Goal: Information Seeking & Learning: Learn about a topic

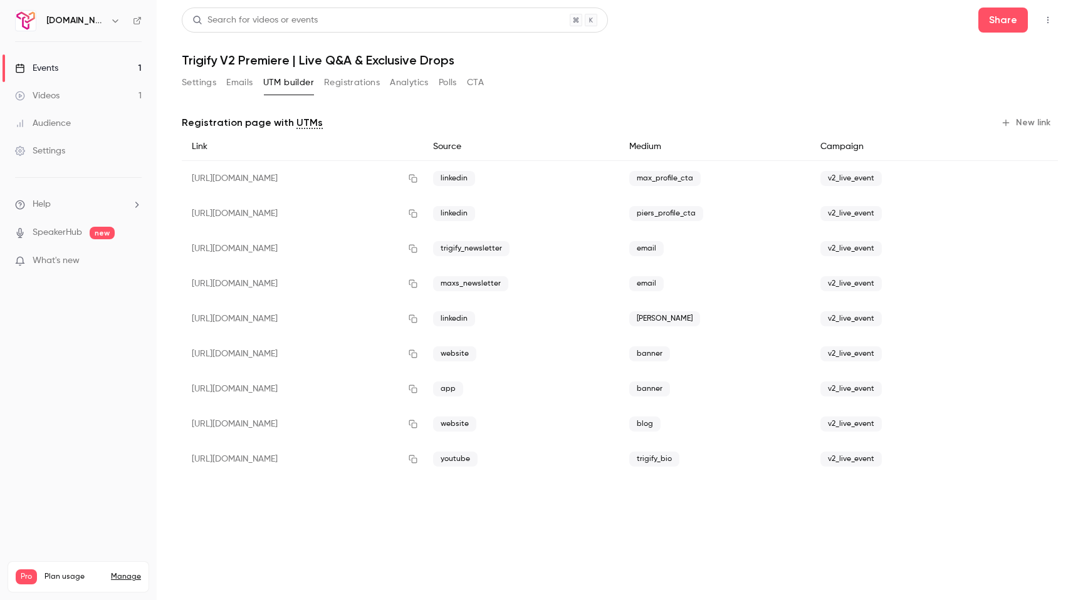
click at [68, 120] on div "Audience" at bounding box center [43, 123] width 56 height 13
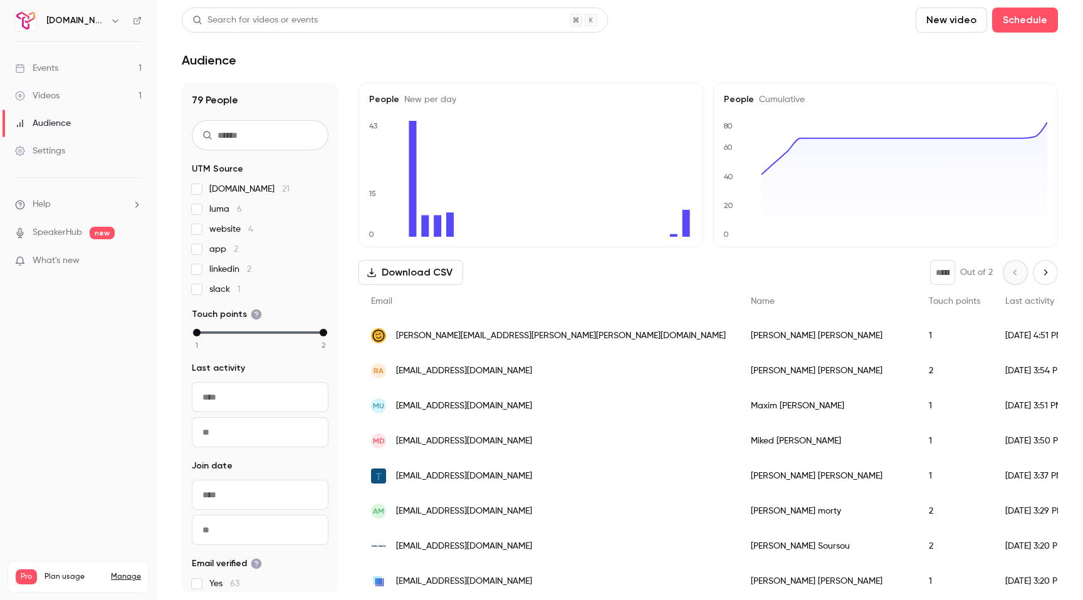
click at [53, 70] on div "Events" at bounding box center [36, 68] width 43 height 13
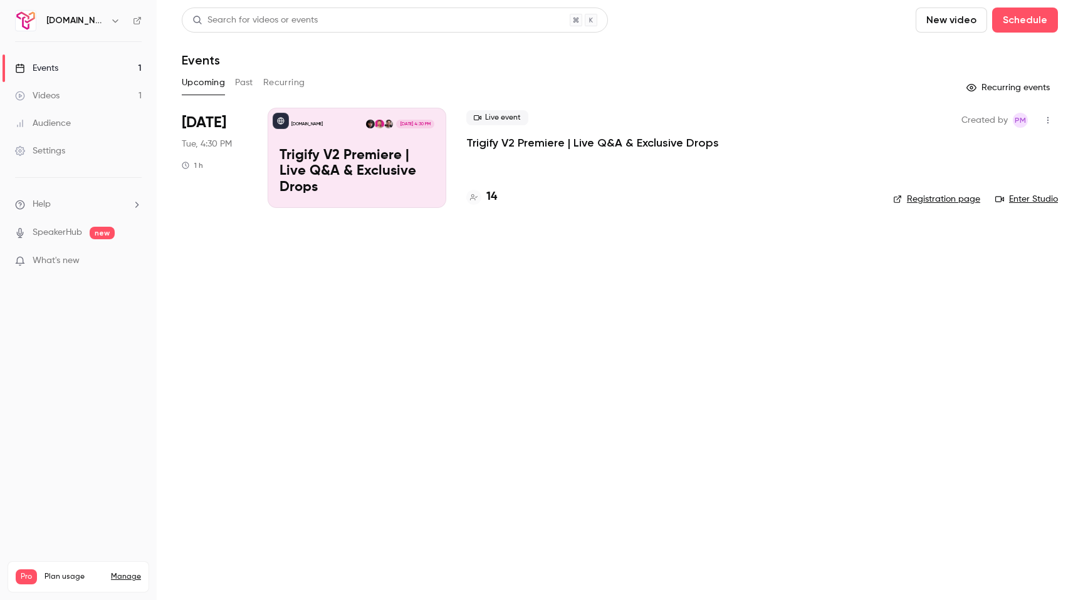
click at [497, 141] on p "Trigify V2 Premiere | Live Q&A & Exclusive Drops" at bounding box center [592, 142] width 253 height 15
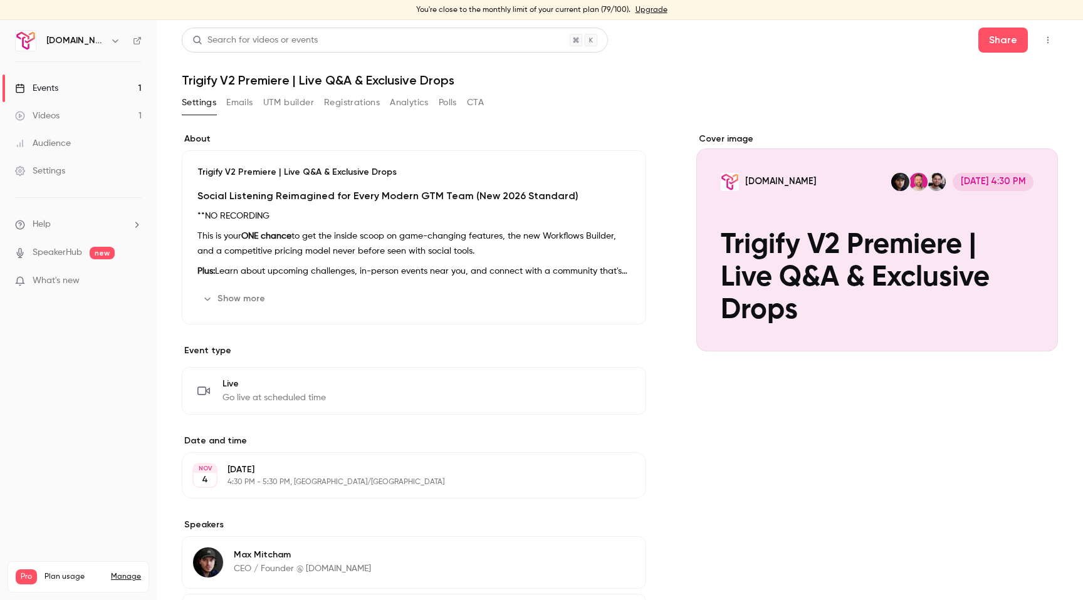
click at [70, 117] on link "Videos 1" at bounding box center [78, 116] width 157 height 28
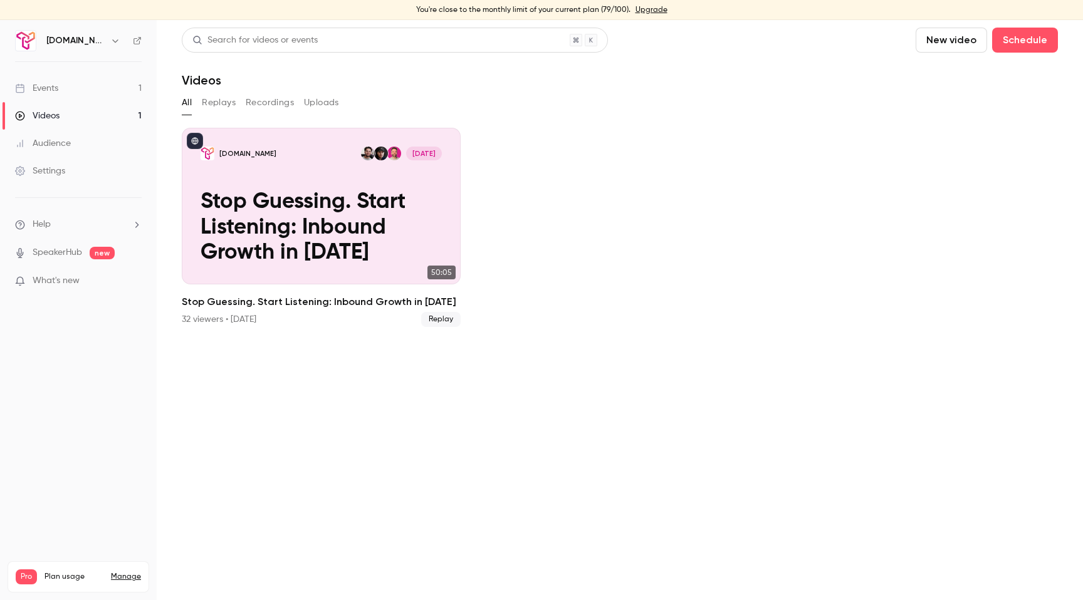
click at [55, 150] on link "Audience" at bounding box center [78, 144] width 157 height 28
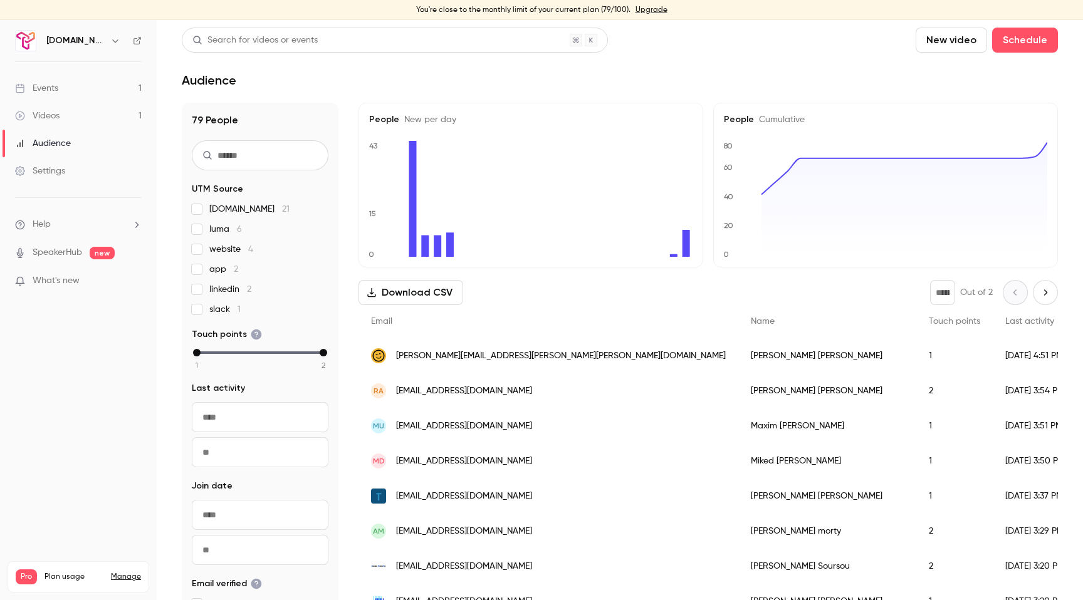
click at [330, 40] on div "Search for videos or events" at bounding box center [395, 40] width 426 height 25
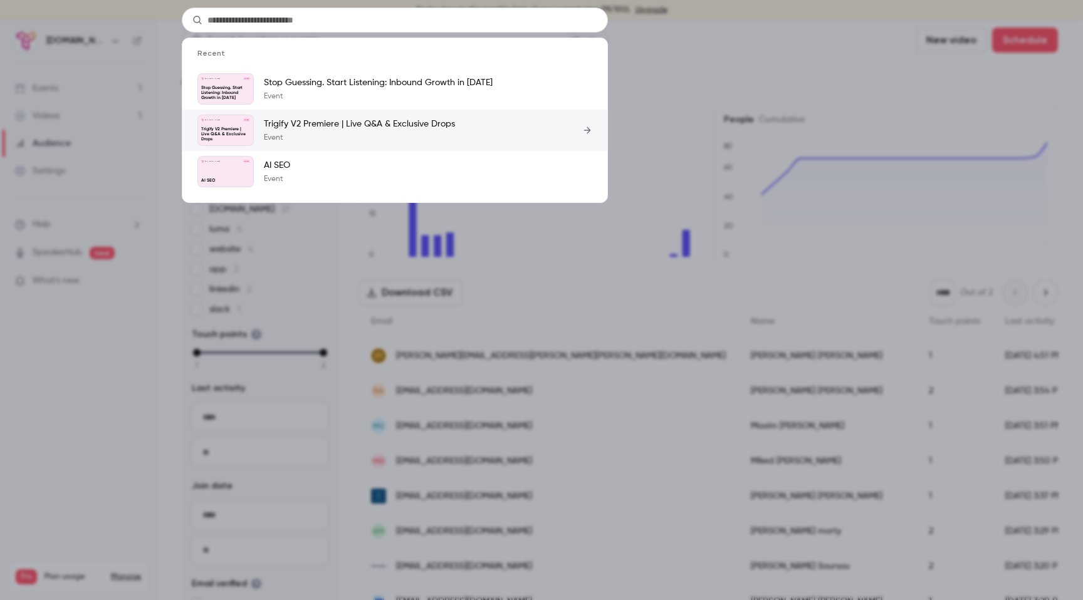
click at [323, 129] on p "Trigify V2 Premiere | Live Q&A & Exclusive Drops" at bounding box center [359, 124] width 191 height 13
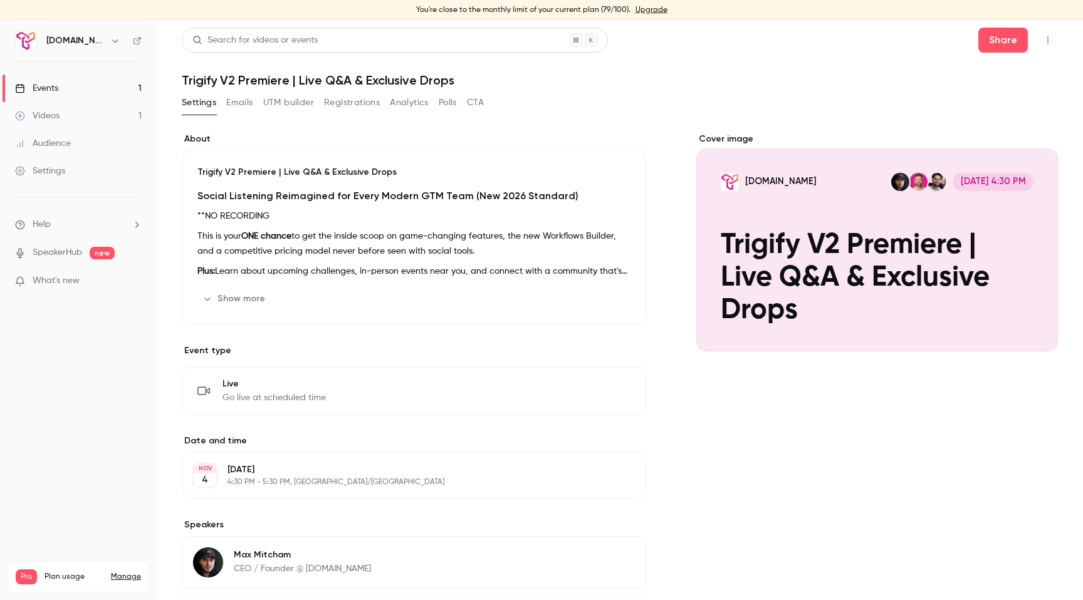
click at [409, 102] on button "Analytics" at bounding box center [409, 103] width 39 height 20
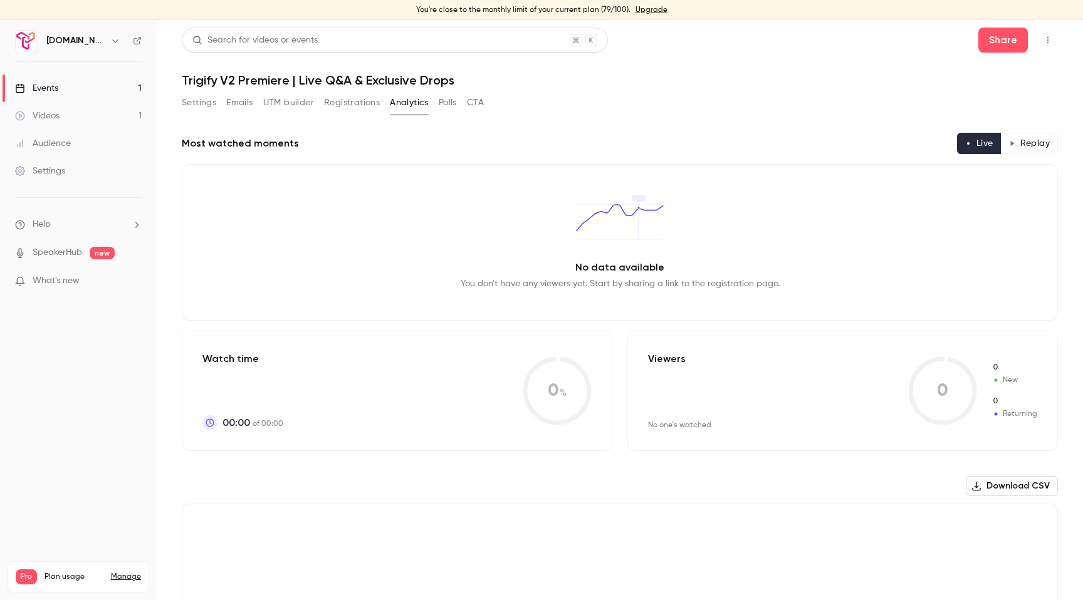
click at [54, 144] on div "Audience" at bounding box center [43, 143] width 56 height 13
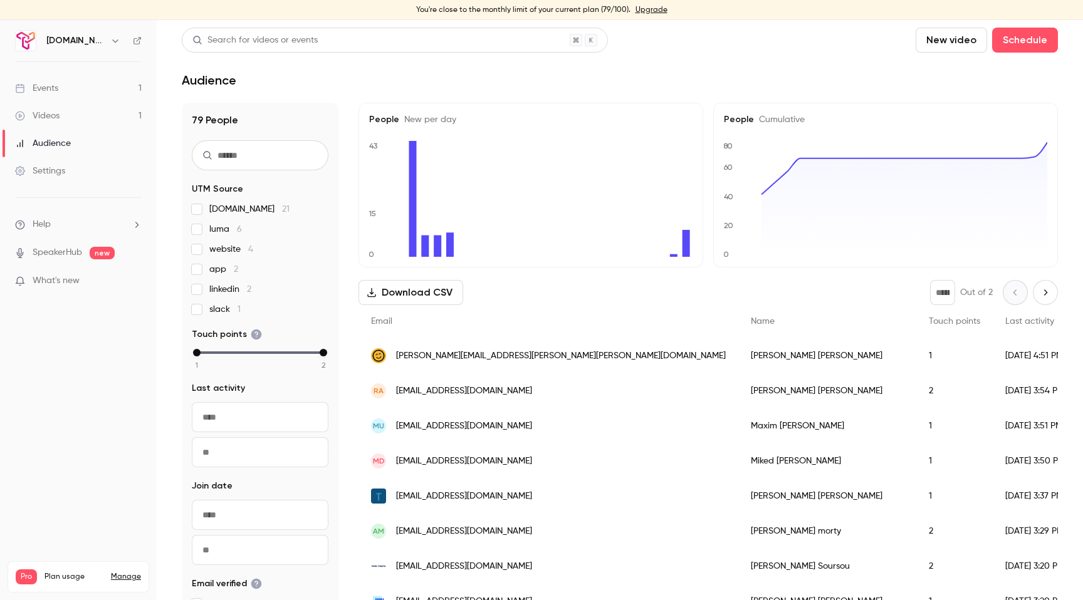
click at [1005, 322] on span "Last activity" at bounding box center [1029, 321] width 49 height 9
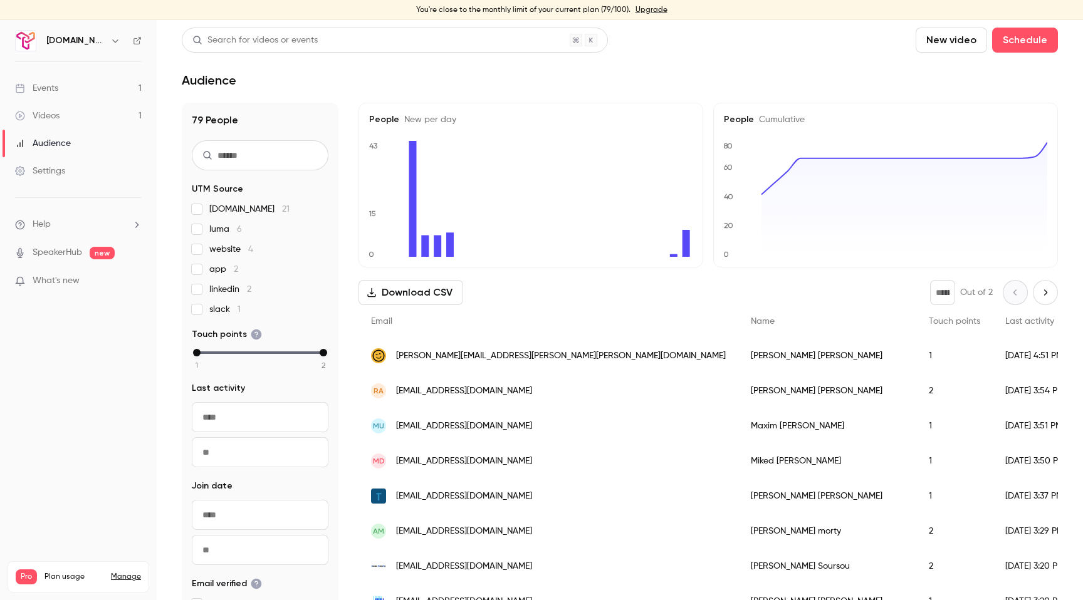
click at [929, 318] on span "Touch points" at bounding box center [954, 321] width 51 height 9
click at [929, 325] on span "Touch points" at bounding box center [954, 321] width 51 height 9
click at [688, 244] on icon at bounding box center [687, 243] width 8 height 27
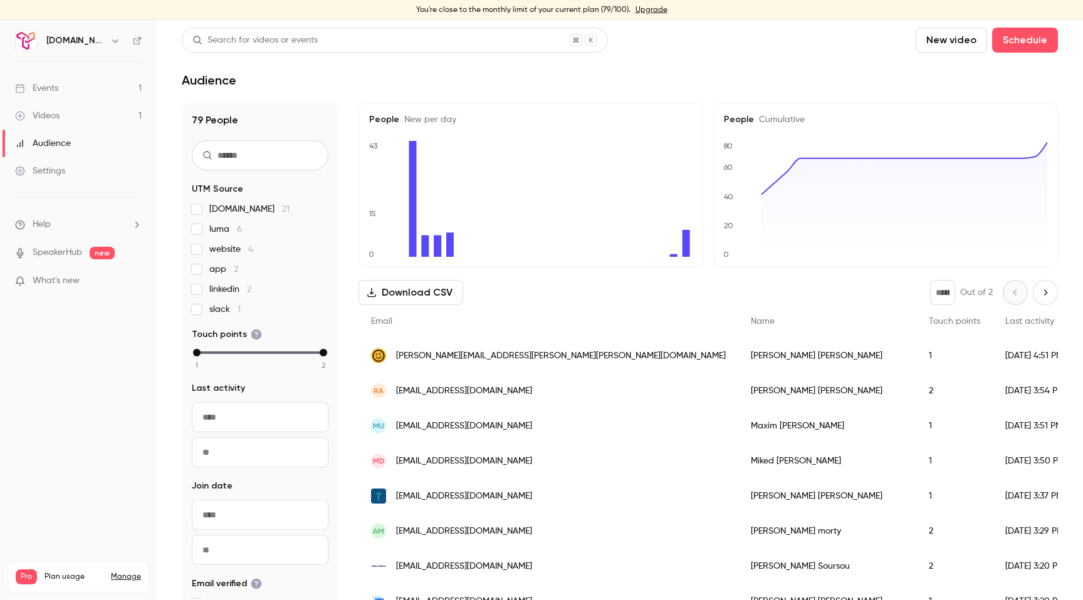
scroll to position [73, 0]
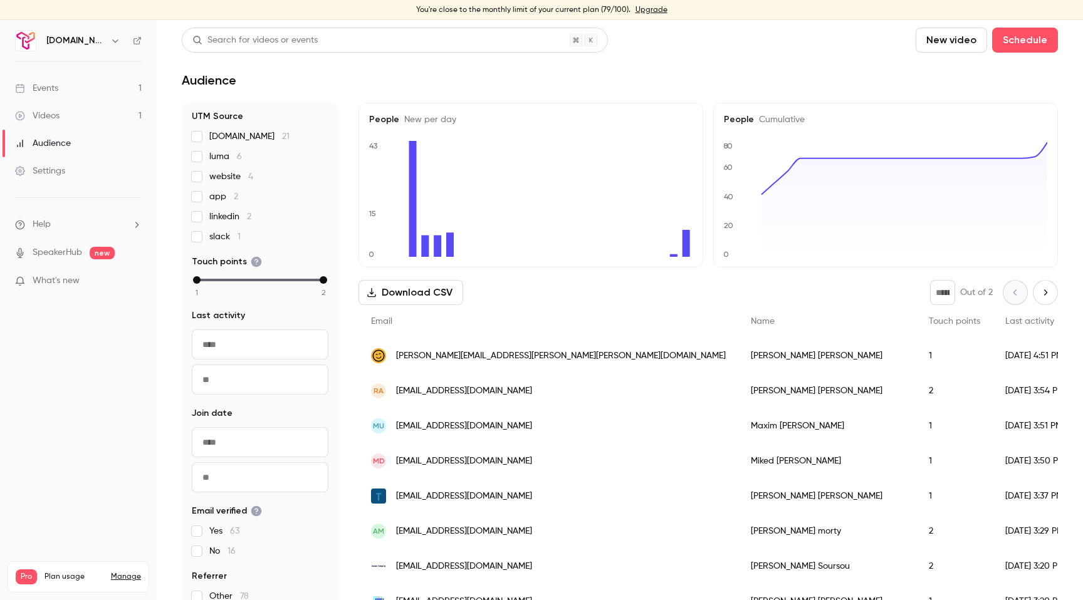
click at [217, 351] on input "text" at bounding box center [260, 345] width 137 height 30
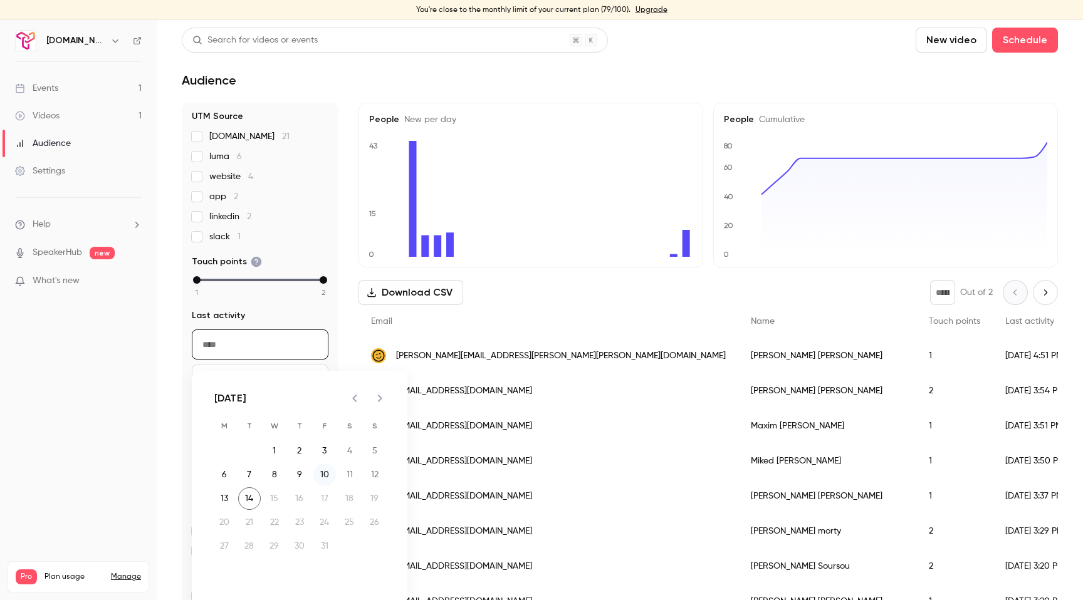
click at [326, 474] on button "10" at bounding box center [324, 475] width 23 height 23
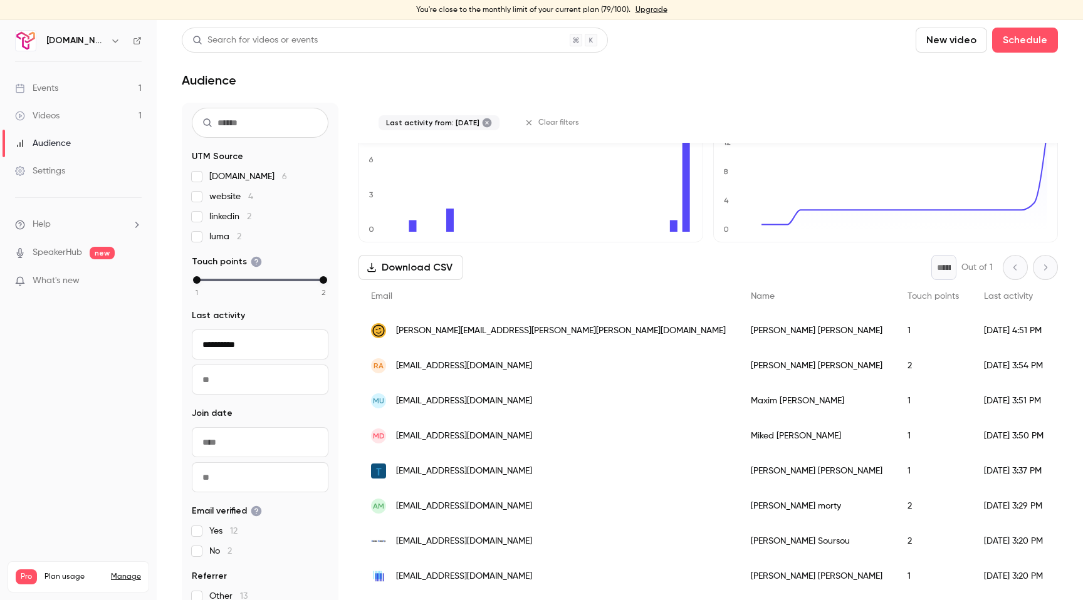
scroll to position [0, 0]
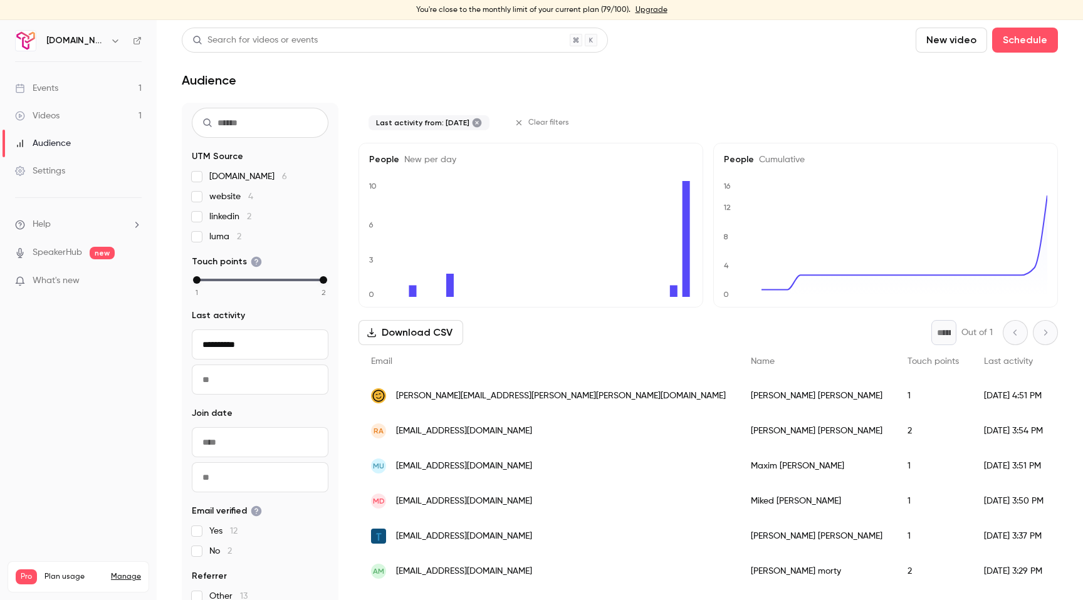
click at [238, 356] on input "**********" at bounding box center [260, 345] width 137 height 30
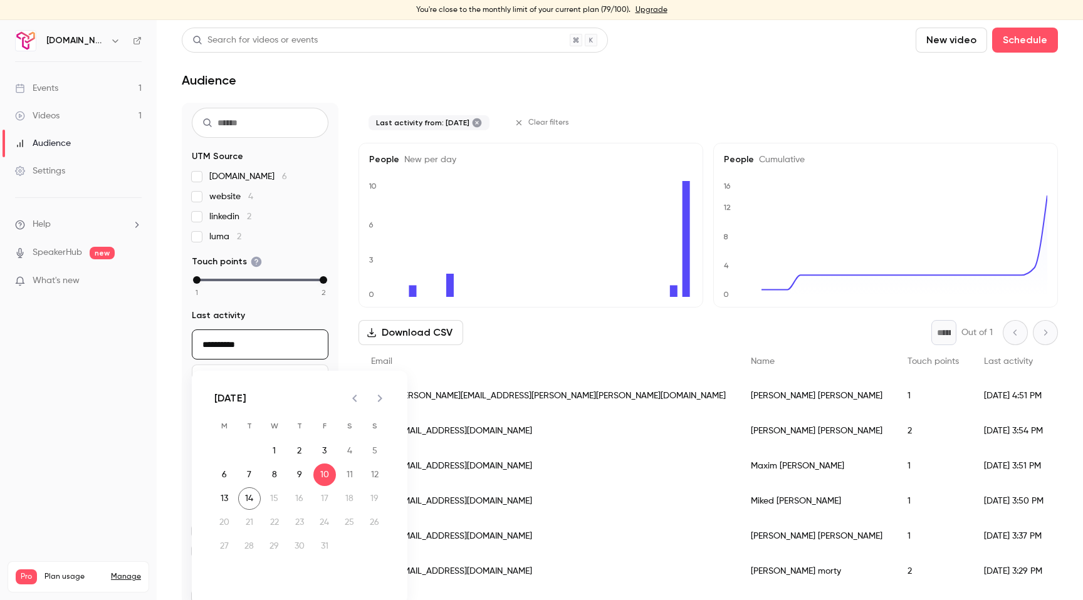
click at [162, 362] on main "**********" at bounding box center [620, 310] width 926 height 580
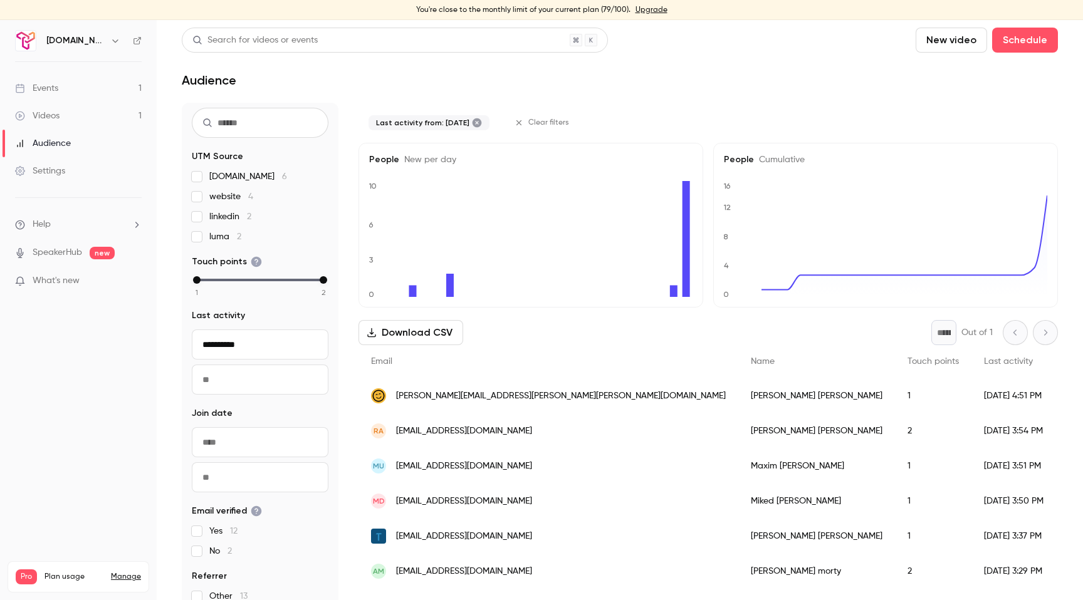
click at [226, 341] on input "**********" at bounding box center [260, 345] width 137 height 30
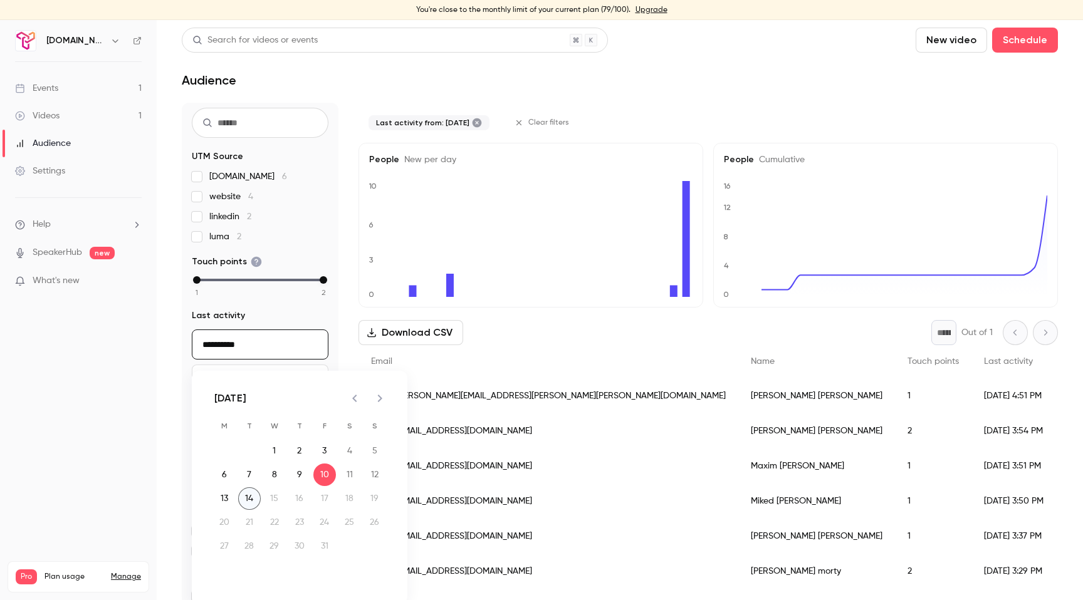
click at [251, 502] on button "14" at bounding box center [249, 499] width 23 height 23
type input "**********"
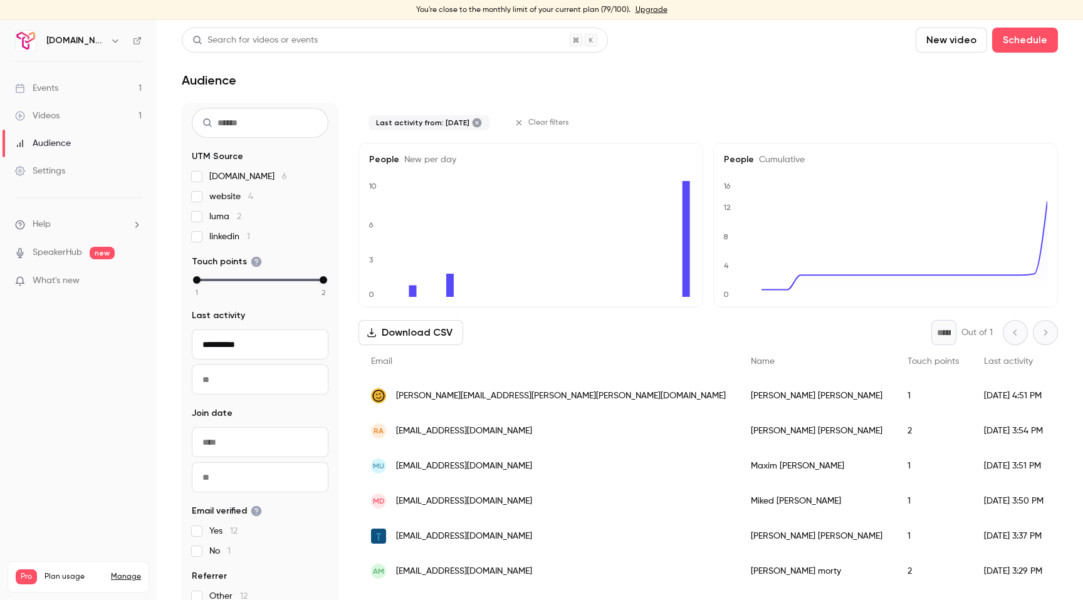
click at [229, 337] on input "**********" at bounding box center [260, 345] width 137 height 30
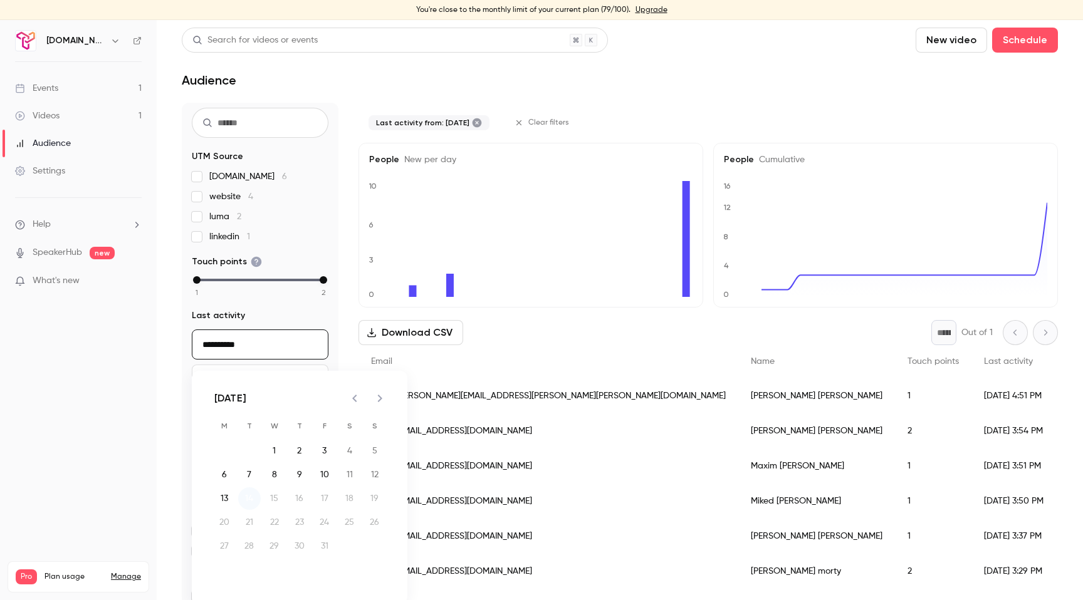
click at [247, 497] on button "14" at bounding box center [249, 499] width 23 height 23
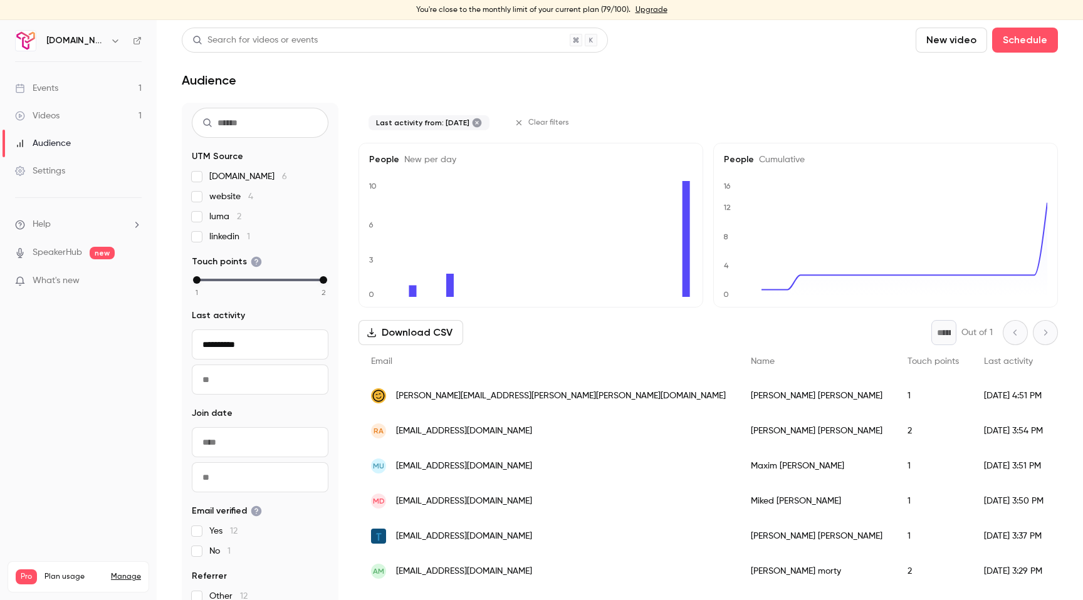
click at [250, 335] on input "**********" at bounding box center [260, 345] width 137 height 30
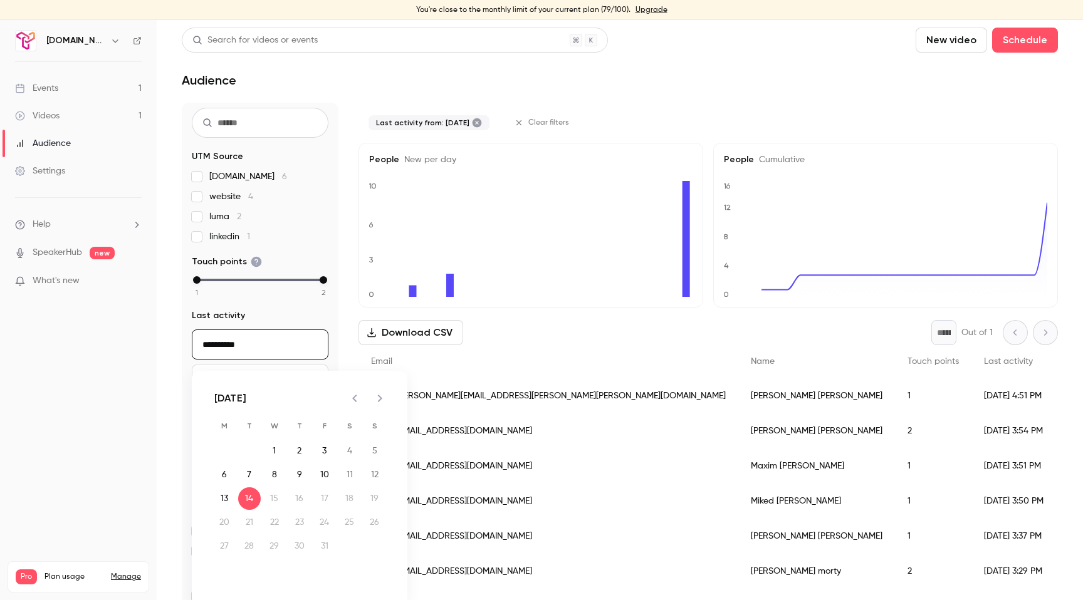
click at [257, 320] on legend "Last activity" at bounding box center [260, 316] width 137 height 13
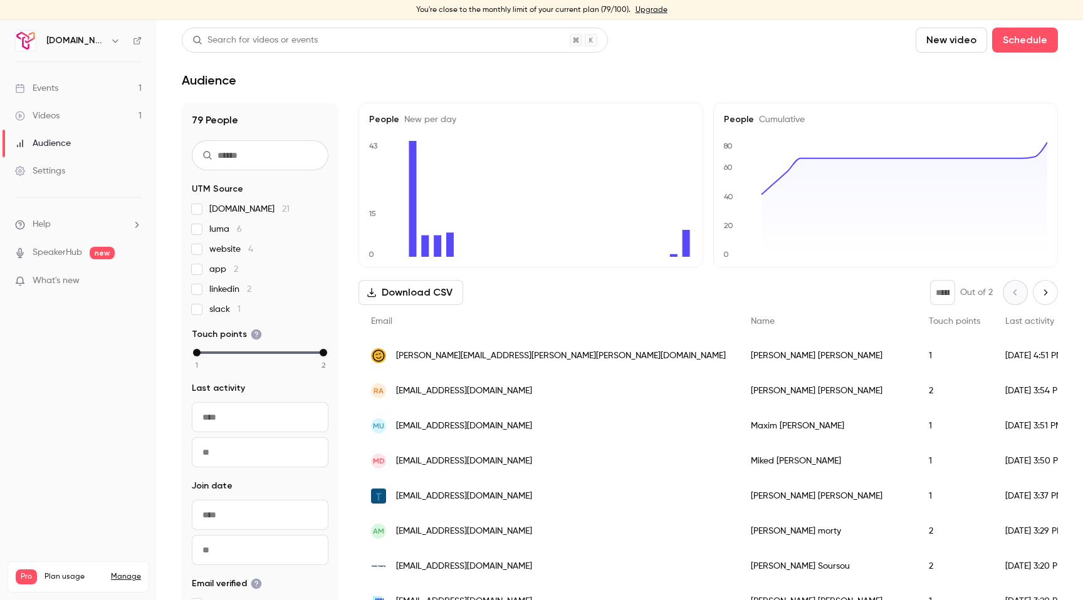
scroll to position [73, 0]
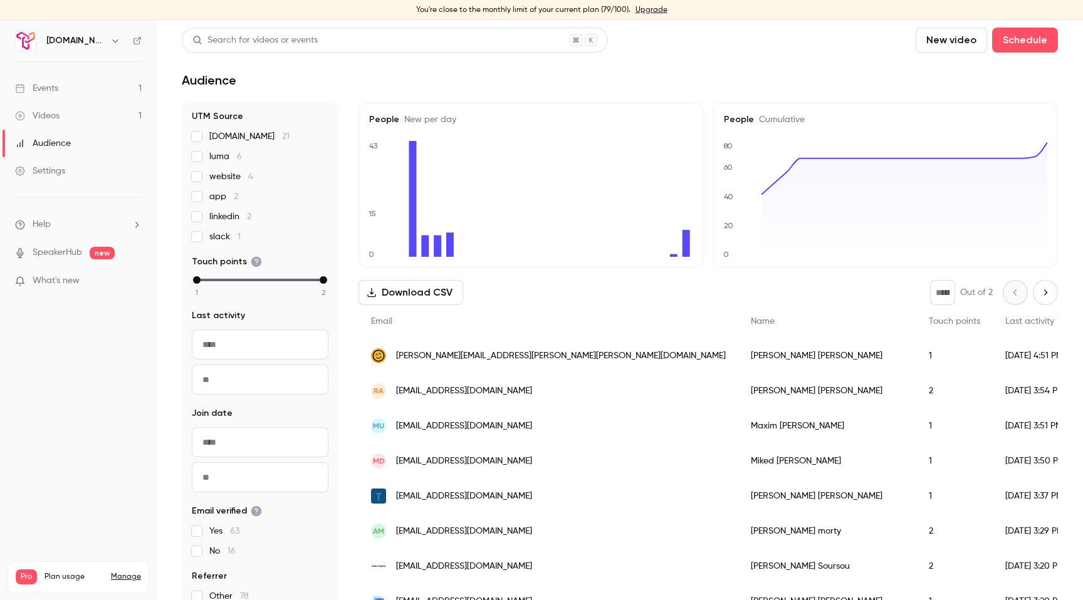
click at [240, 445] on input "text" at bounding box center [260, 442] width 137 height 30
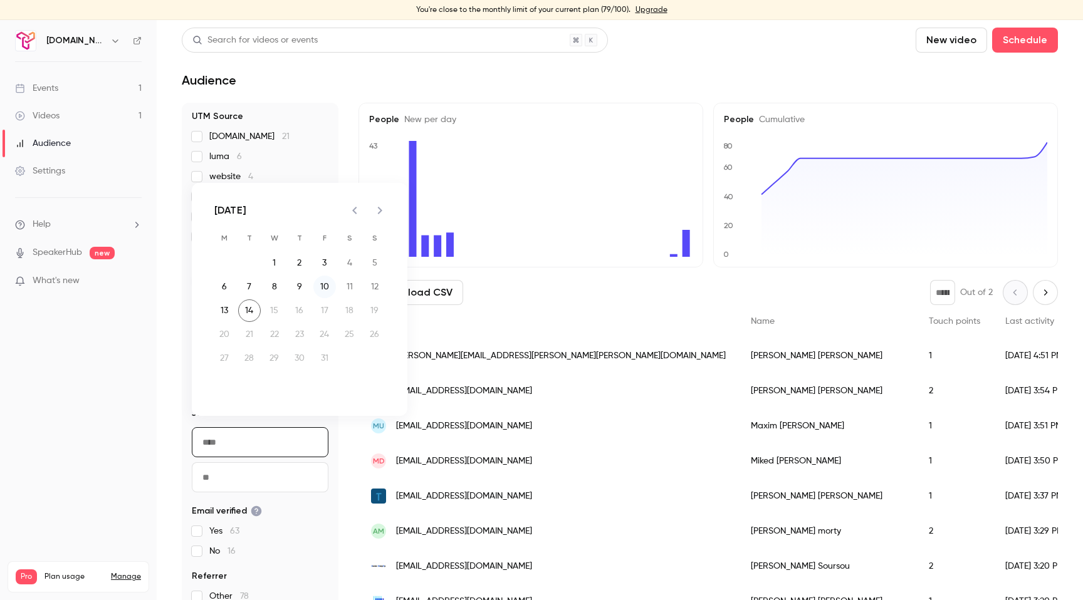
click at [323, 286] on button "10" at bounding box center [324, 287] width 23 height 23
type input "**********"
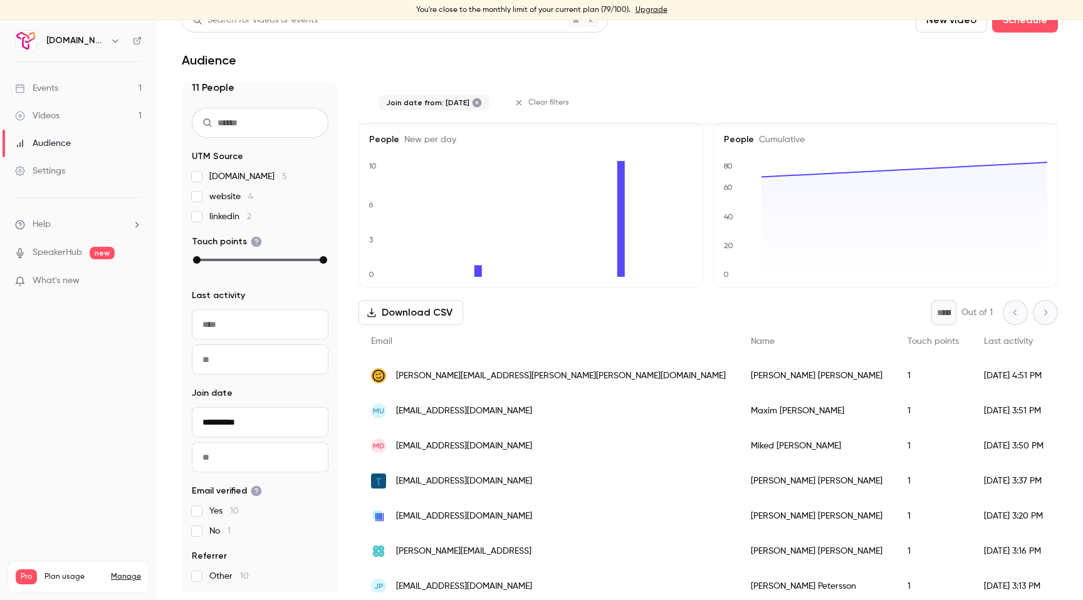
scroll to position [152, 0]
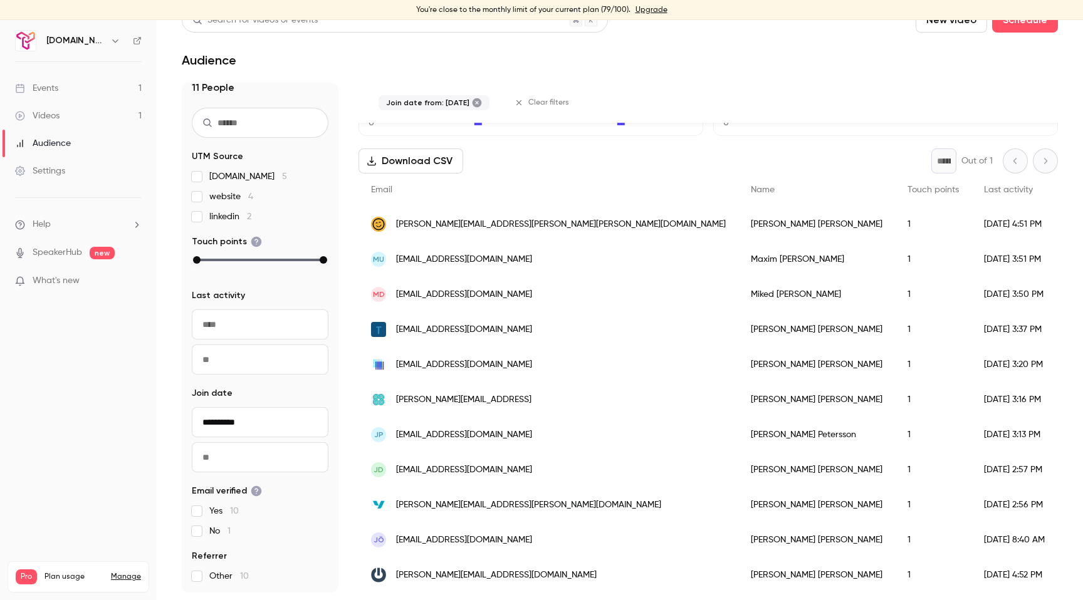
click at [1046, 162] on div "* Out of 1" at bounding box center [994, 161] width 127 height 25
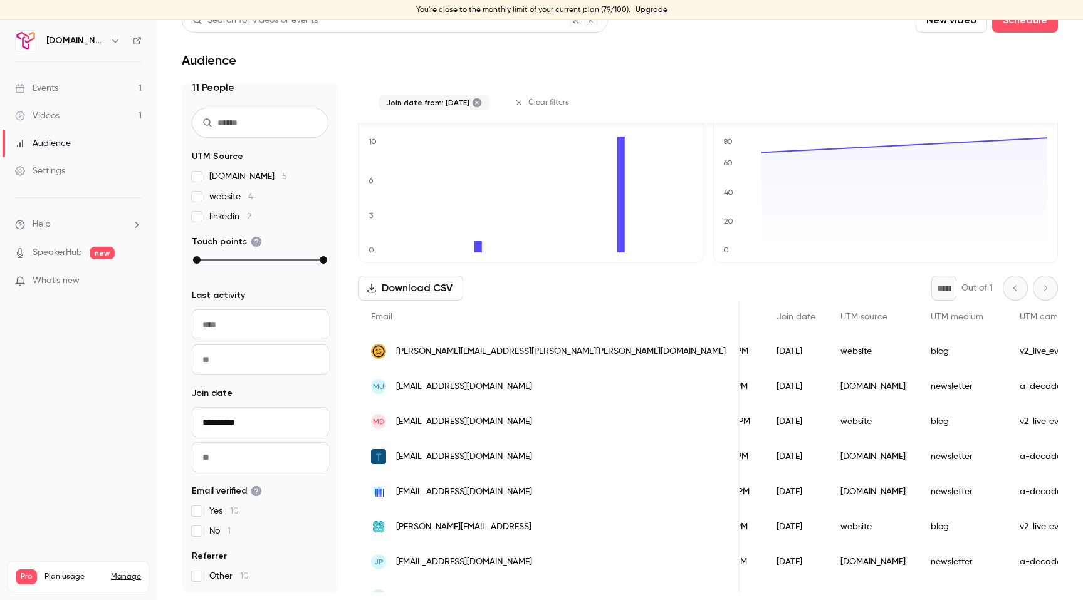
scroll to position [10, 0]
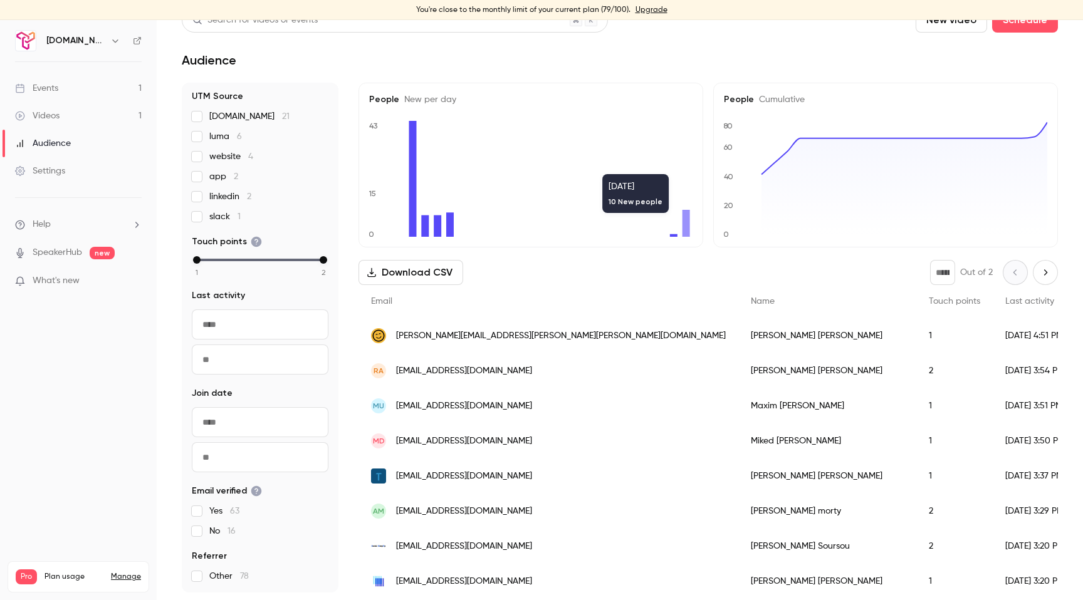
click at [689, 219] on icon at bounding box center [687, 223] width 8 height 27
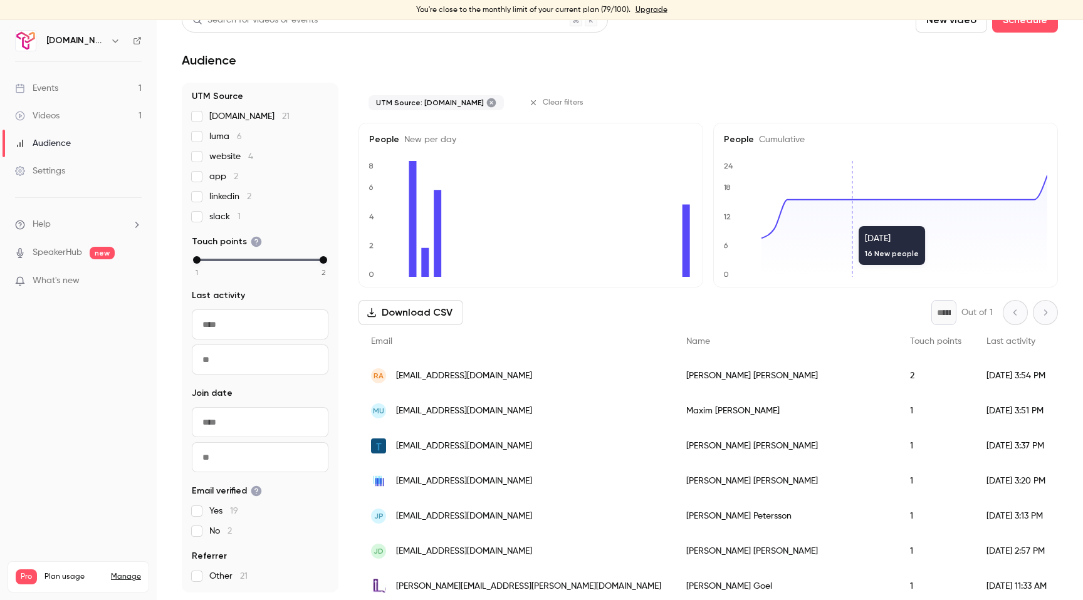
click at [199, 97] on span "UTM Source" at bounding box center [217, 96] width 51 height 13
click at [233, 98] on span "UTM Source" at bounding box center [217, 96] width 51 height 13
click at [197, 97] on span "UTM Source" at bounding box center [217, 96] width 51 height 13
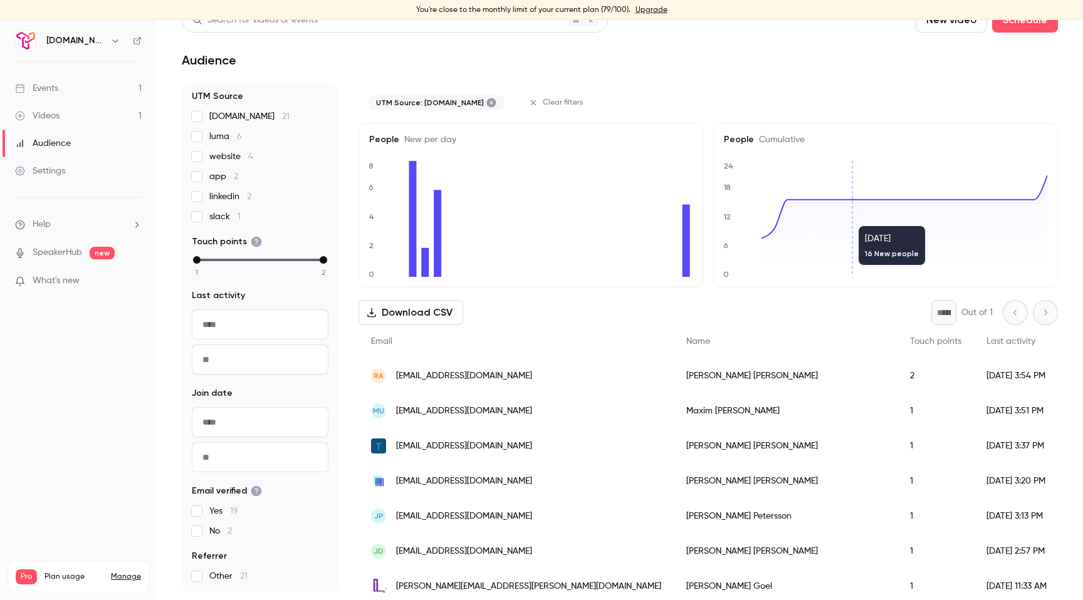
click at [197, 97] on span "UTM Source" at bounding box center [217, 96] width 51 height 13
click at [223, 95] on span "UTM Source" at bounding box center [217, 96] width 51 height 13
click at [199, 96] on span "UTM Source" at bounding box center [217, 96] width 51 height 13
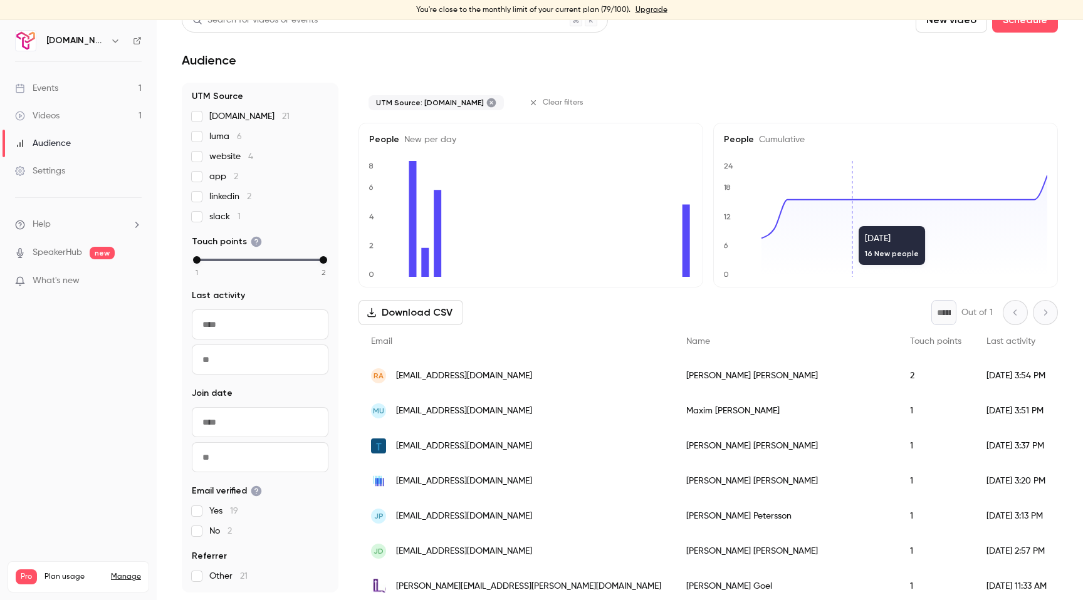
click at [226, 94] on span "UTM Source" at bounding box center [217, 96] width 51 height 13
click at [201, 95] on span "UTM Source" at bounding box center [217, 96] width 51 height 13
click at [224, 95] on span "UTM Source" at bounding box center [217, 96] width 51 height 13
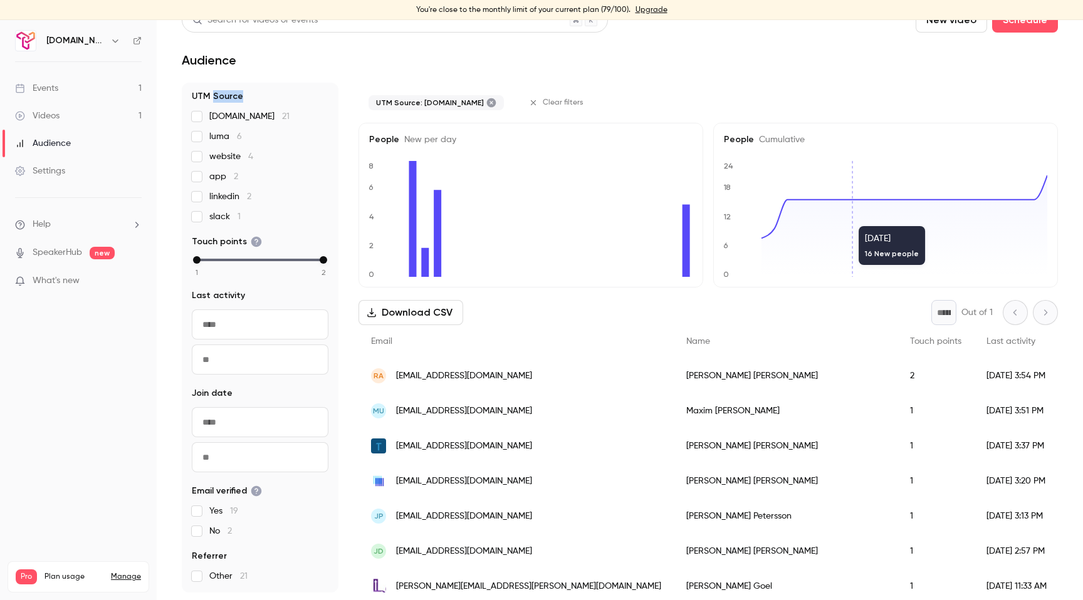
click at [224, 95] on span "UTM Source" at bounding box center [217, 96] width 51 height 13
click at [201, 98] on span "UTM Source" at bounding box center [217, 96] width 51 height 13
click at [218, 97] on span "UTM Source" at bounding box center [217, 96] width 51 height 13
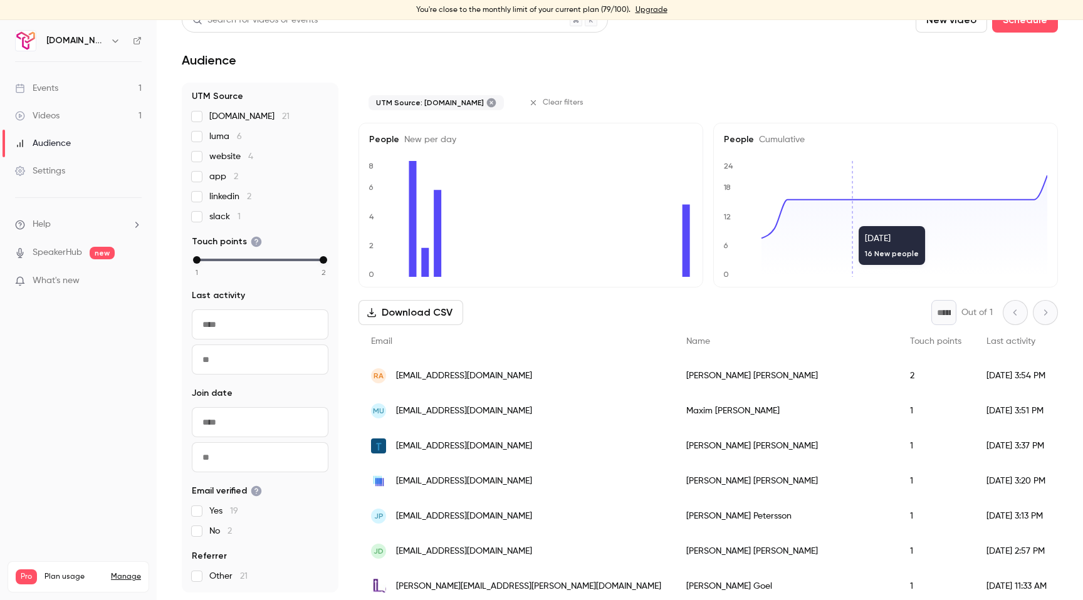
click at [206, 97] on span "UTM Source" at bounding box center [217, 96] width 51 height 13
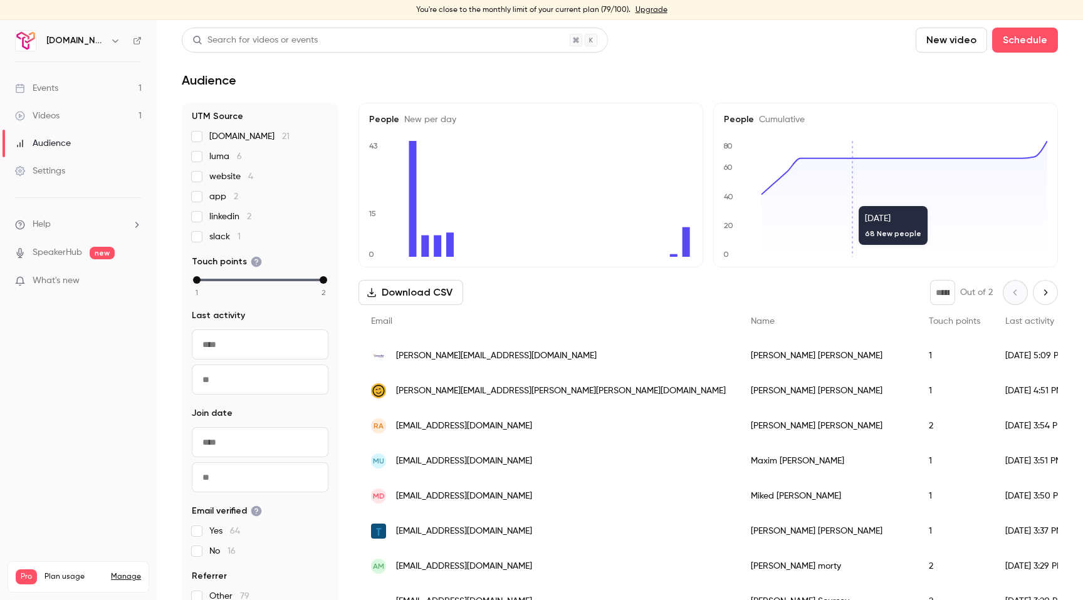
click at [223, 348] on input "text" at bounding box center [260, 345] width 137 height 30
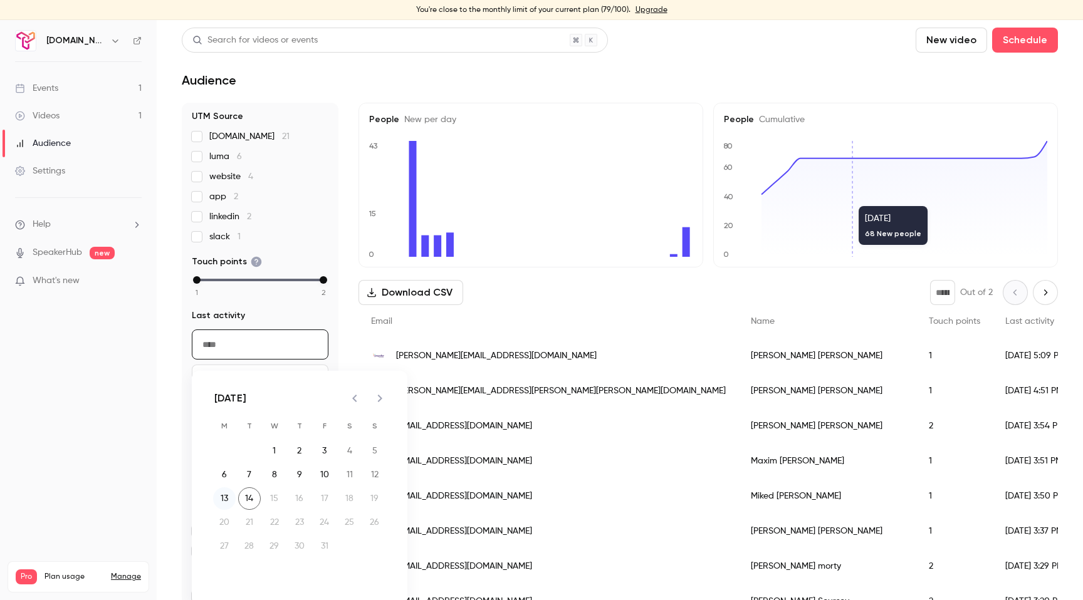
click at [225, 496] on button "13" at bounding box center [224, 499] width 23 height 23
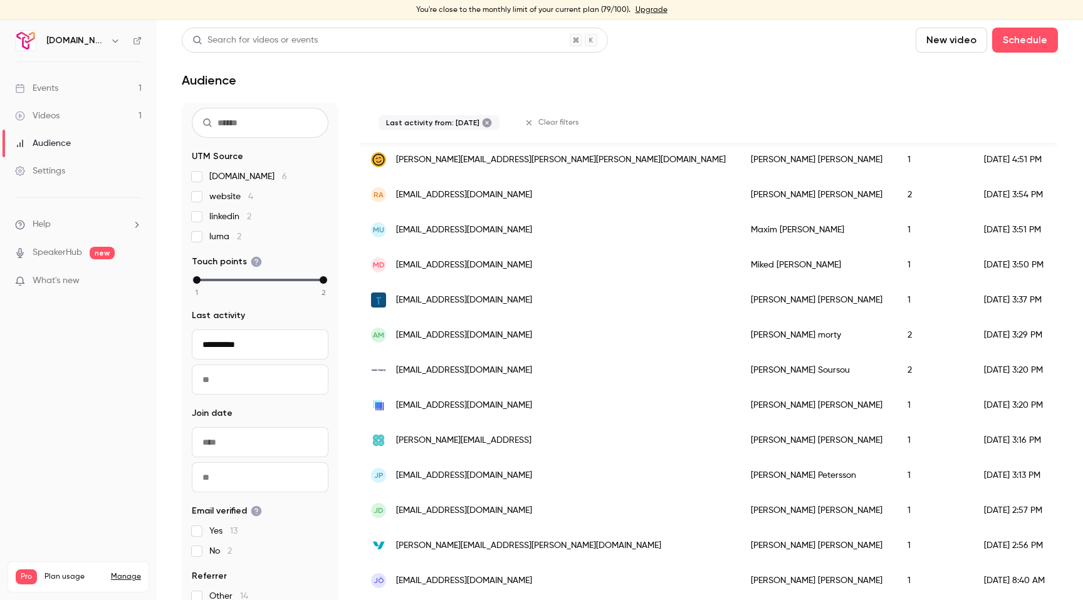
click at [272, 353] on input "**********" at bounding box center [260, 345] width 137 height 30
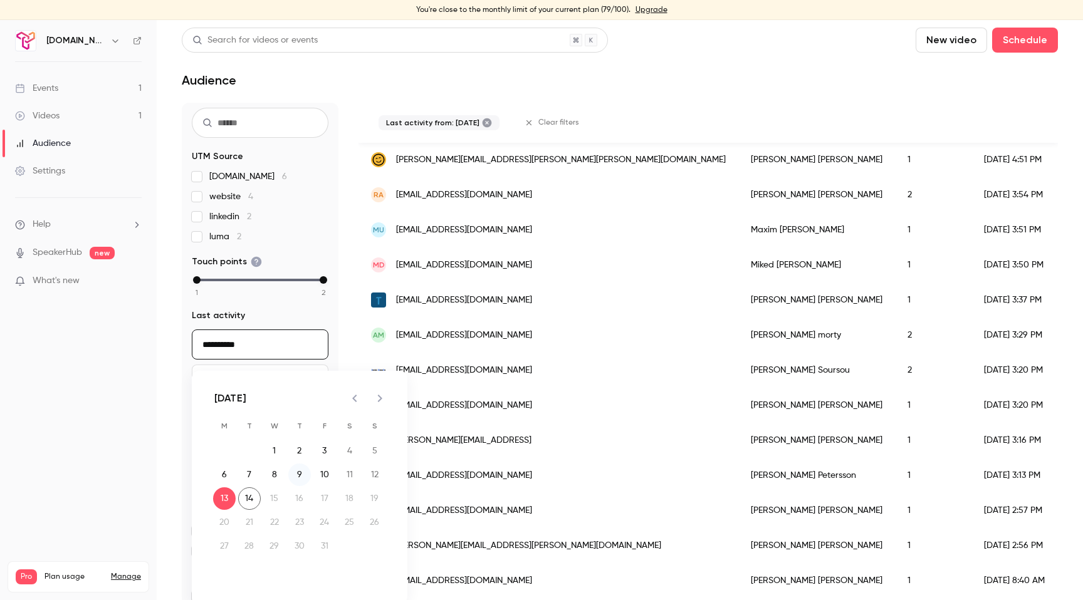
click at [291, 475] on button "9" at bounding box center [299, 475] width 23 height 23
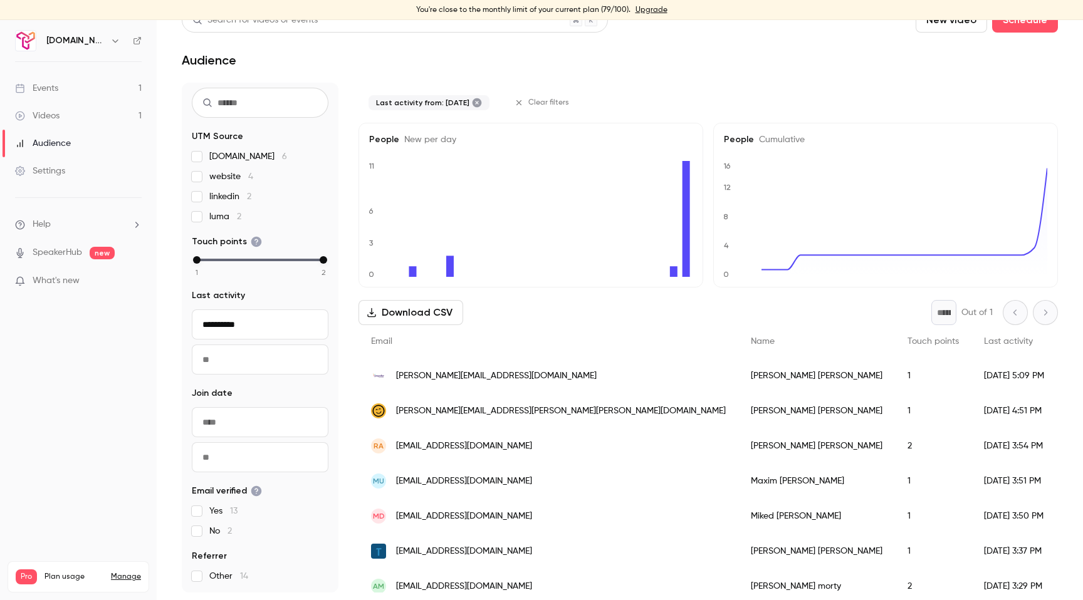
click at [245, 318] on input "**********" at bounding box center [260, 325] width 137 height 30
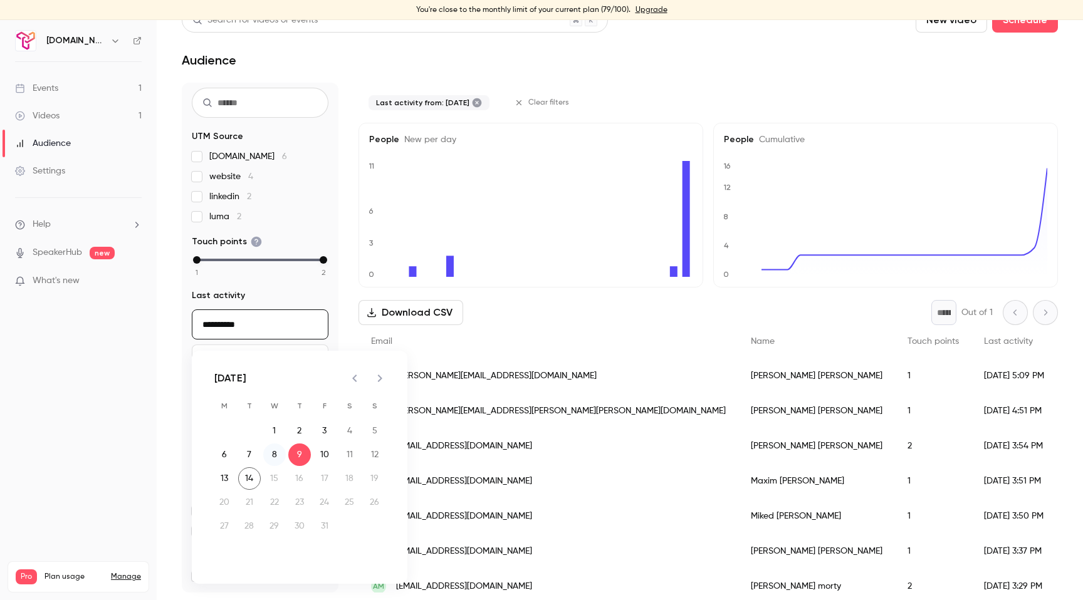
click at [270, 453] on button "8" at bounding box center [274, 455] width 23 height 23
type input "**********"
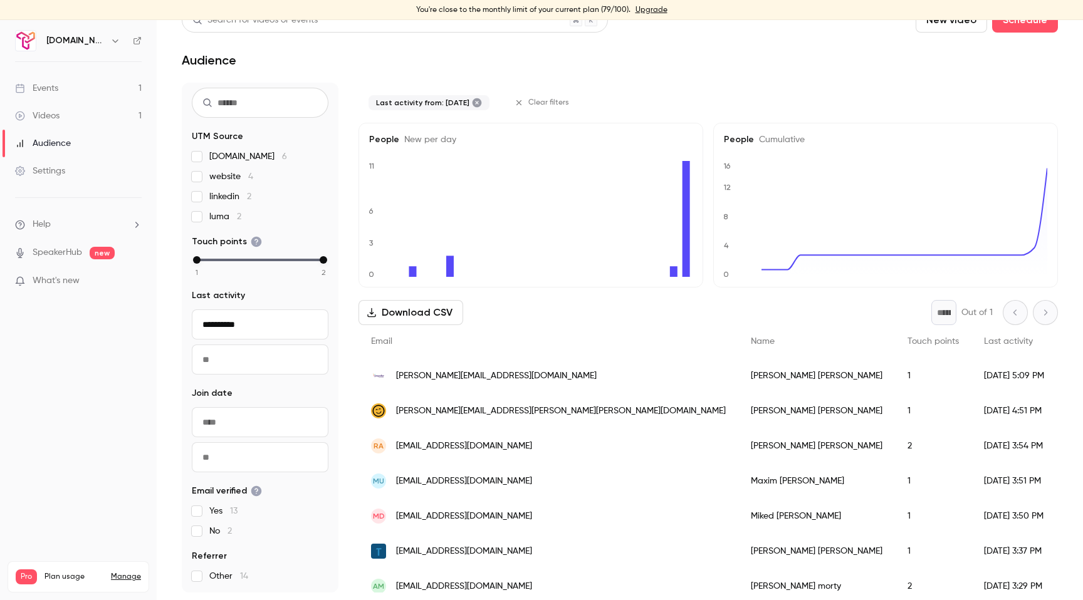
click at [61, 90] on link "Events 1" at bounding box center [78, 89] width 157 height 28
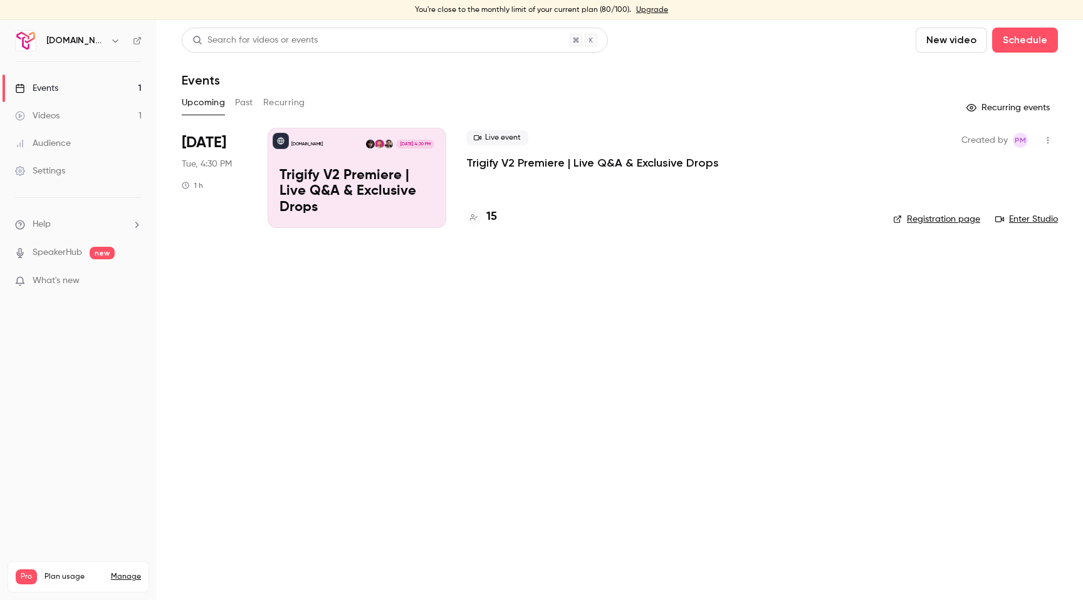
click at [482, 185] on div "Live event Trigify V2 Premiere | Live Q&A & Exclusive Drops 15" at bounding box center [669, 178] width 407 height 100
click at [48, 140] on div "Audience" at bounding box center [43, 143] width 56 height 13
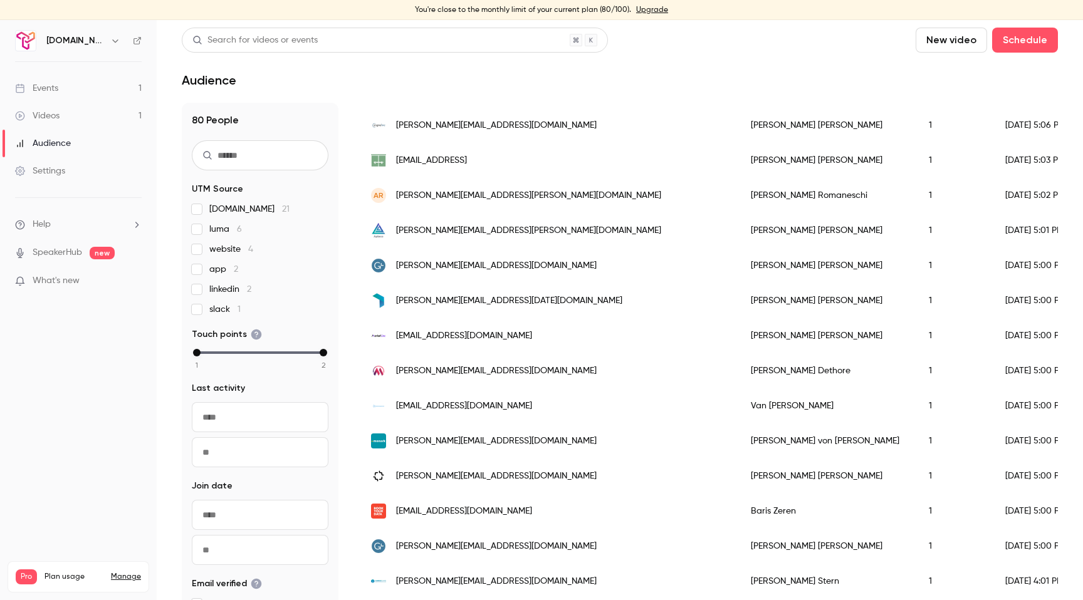
scroll to position [1481, 0]
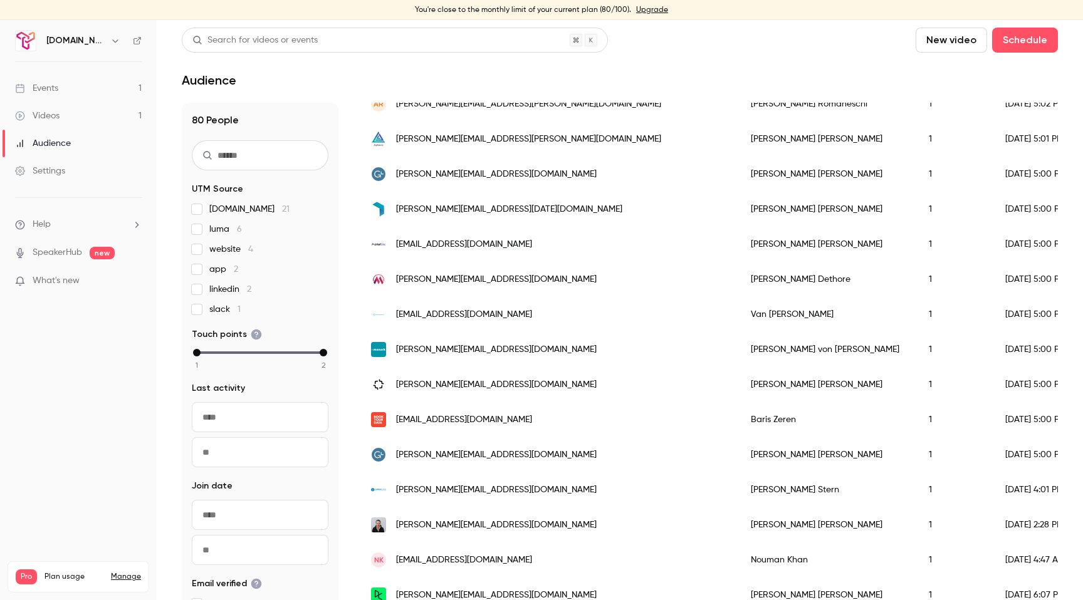
click at [243, 412] on input "text" at bounding box center [260, 417] width 137 height 30
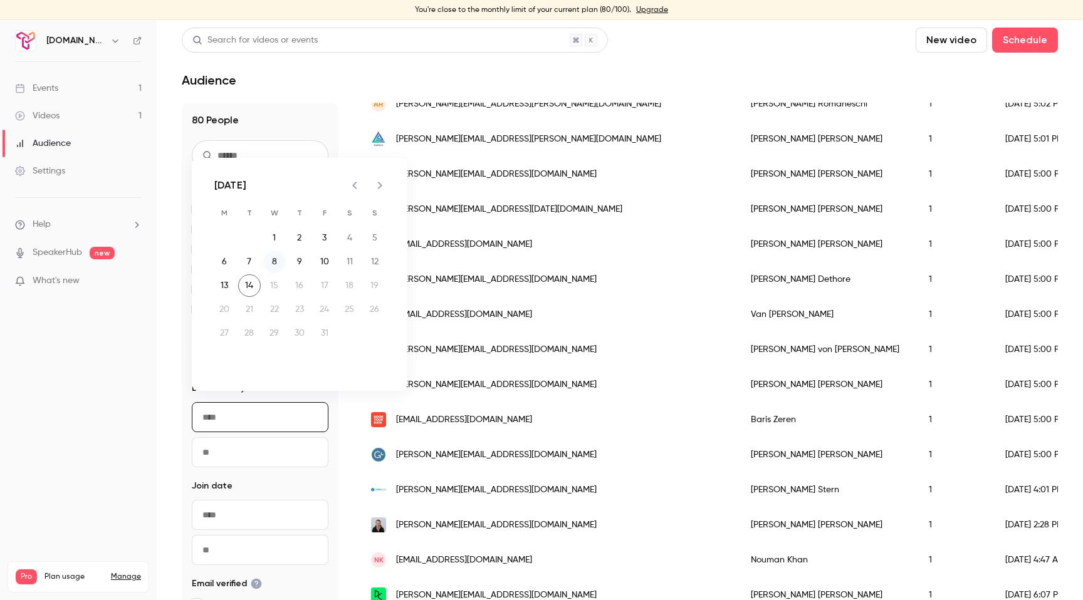
click at [271, 261] on button "8" at bounding box center [274, 262] width 23 height 23
type input "**********"
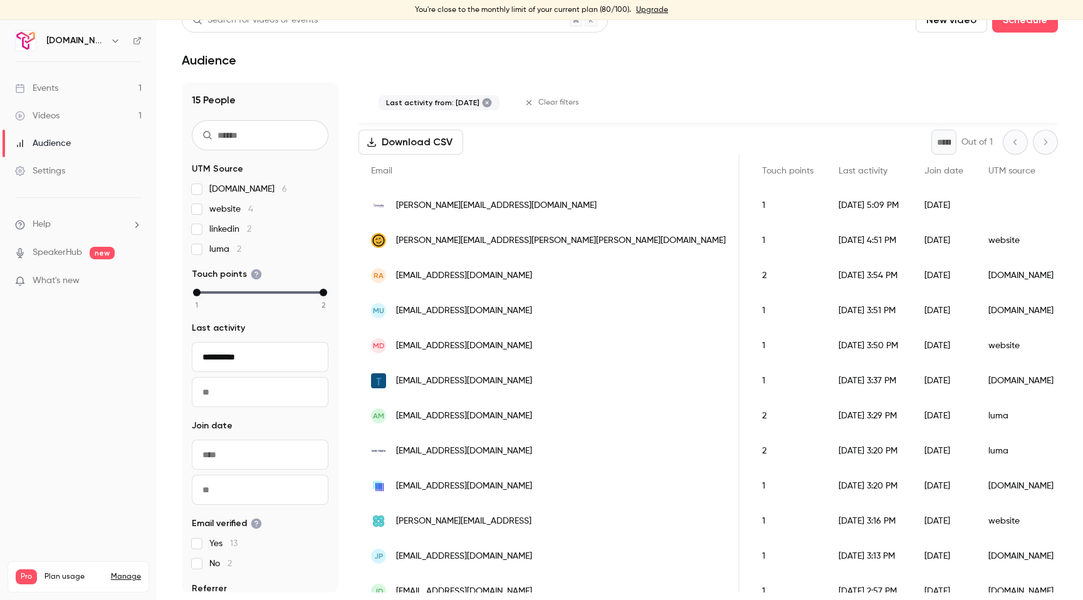
scroll to position [0, 0]
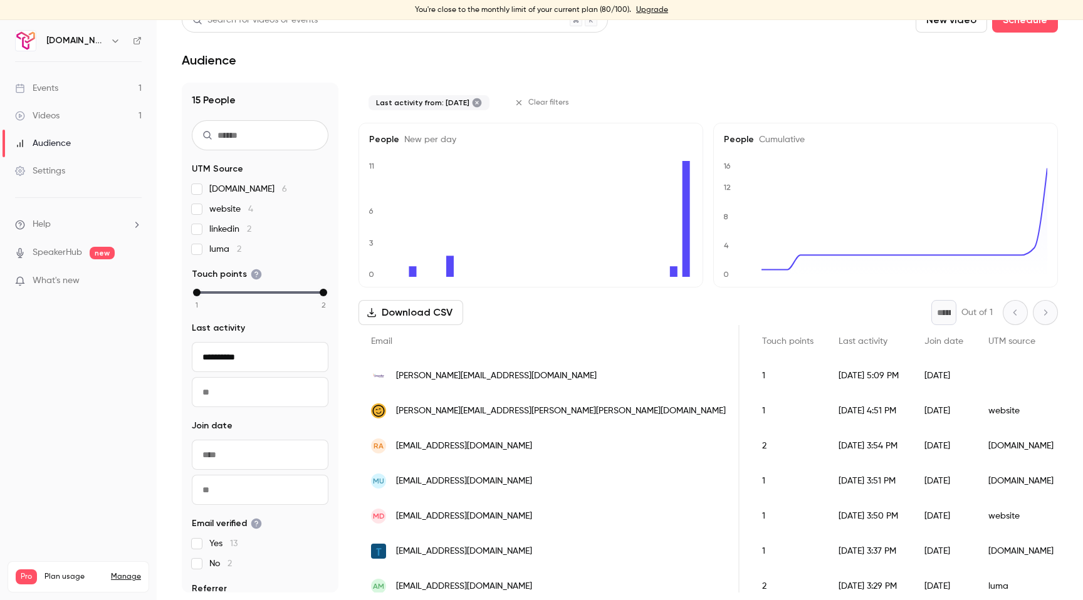
click at [51, 92] on div "Events" at bounding box center [36, 88] width 43 height 13
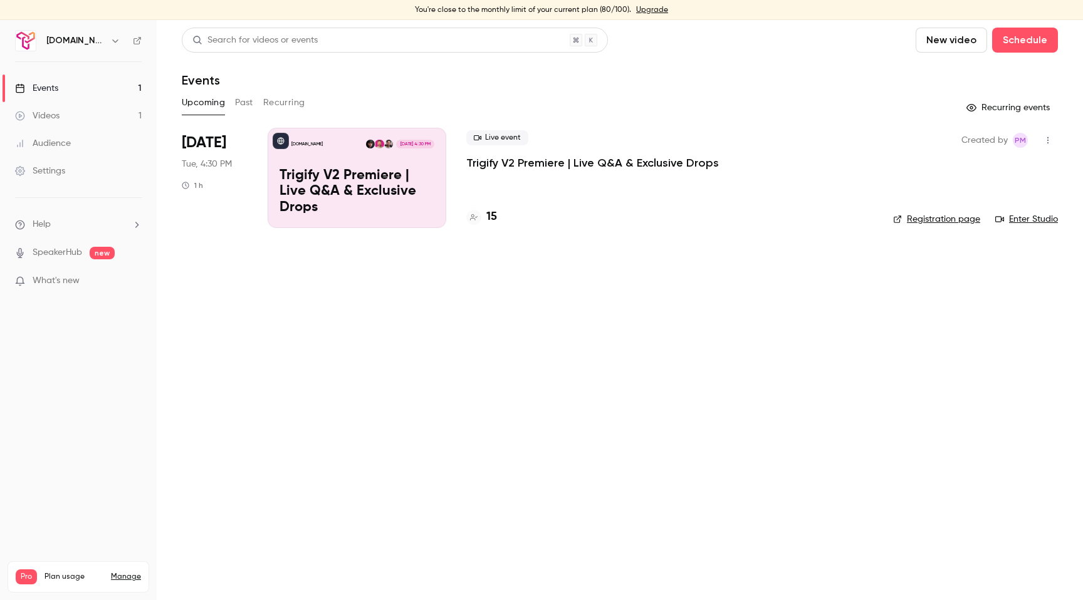
click at [75, 141] on link "Audience" at bounding box center [78, 144] width 157 height 28
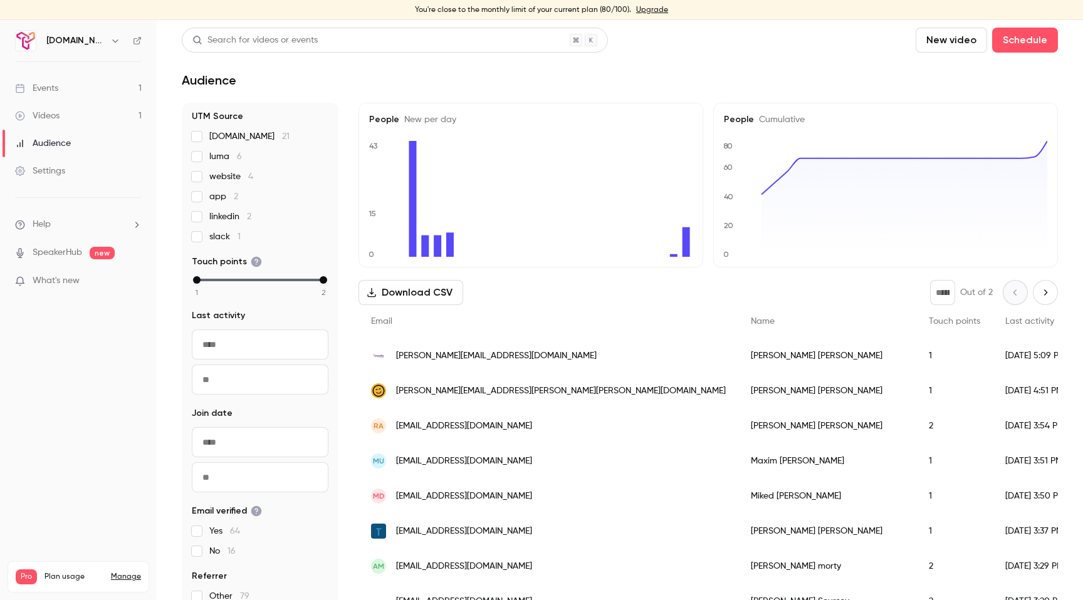
scroll to position [3, 0]
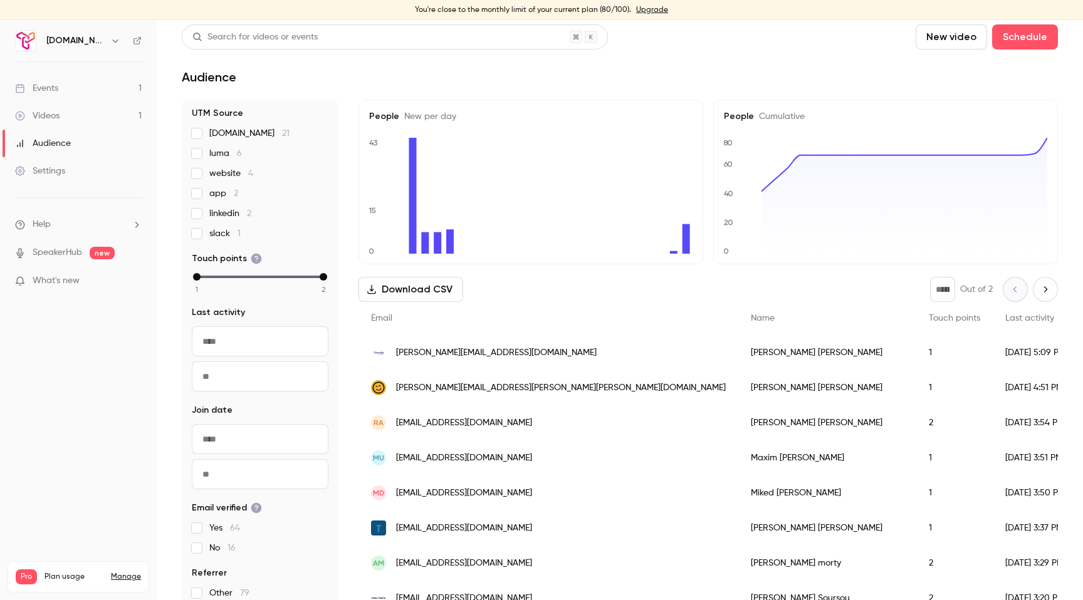
click at [221, 334] on input "text" at bounding box center [260, 342] width 137 height 30
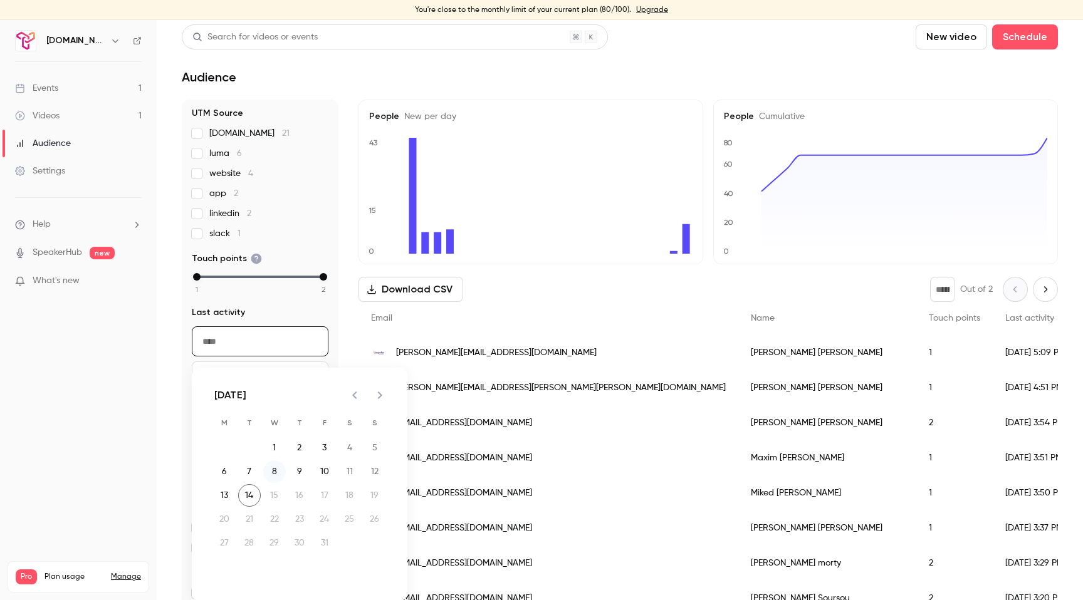
click at [278, 469] on button "8" at bounding box center [274, 472] width 23 height 23
type input "**********"
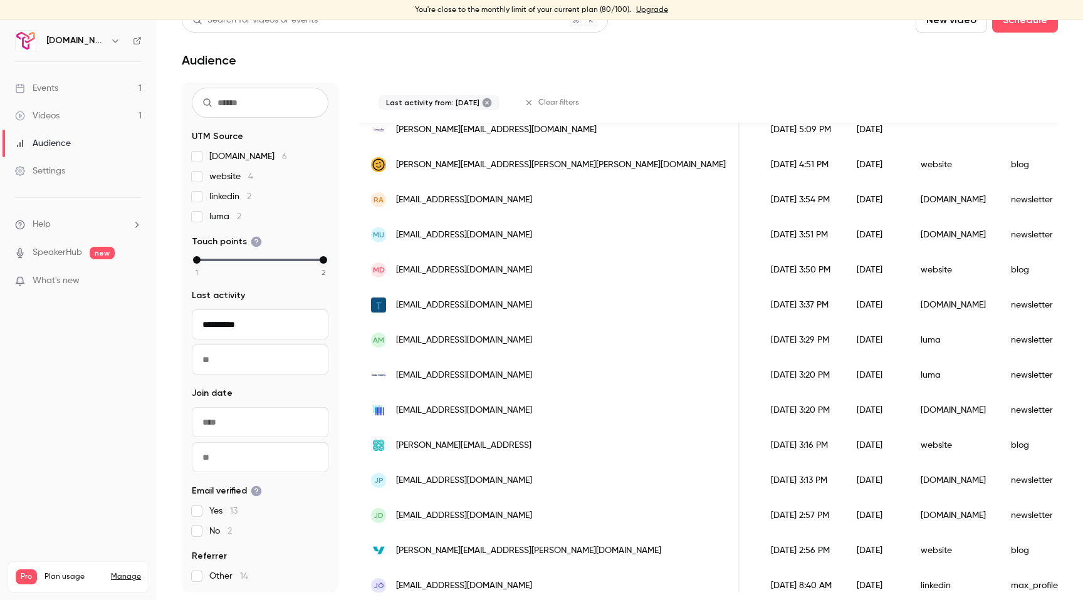
scroll to position [0, 246]
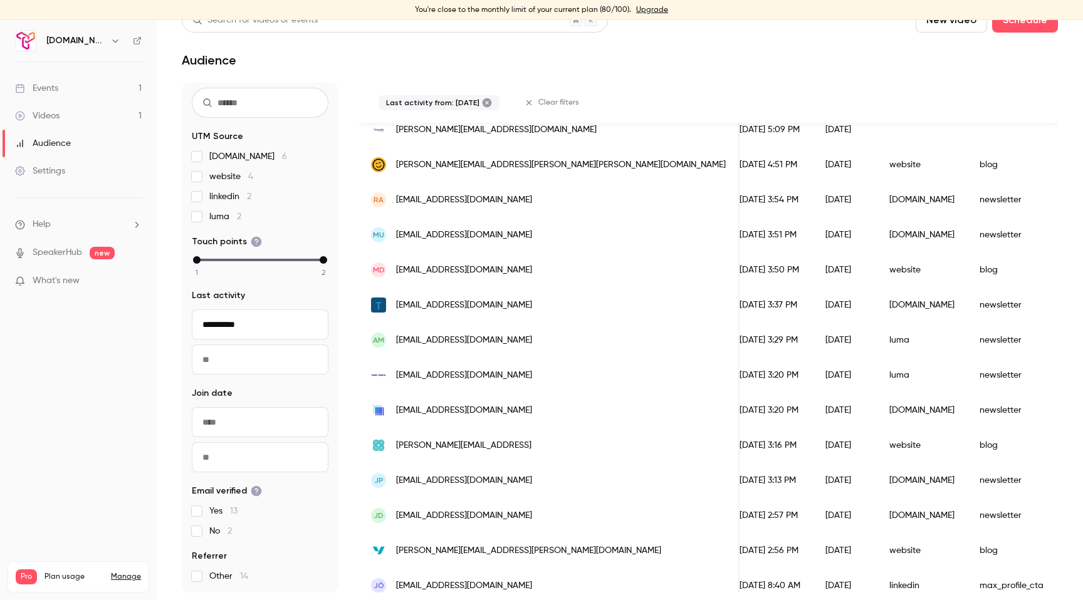
click at [813, 341] on div "[DATE]" at bounding box center [845, 340] width 64 height 35
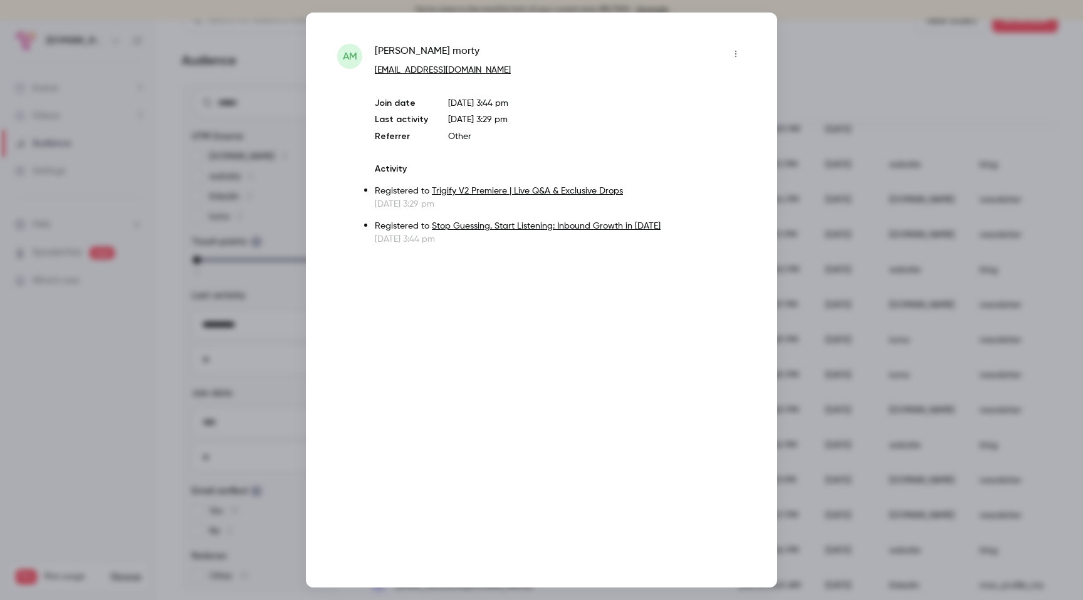
click at [810, 118] on div at bounding box center [541, 300] width 1083 height 600
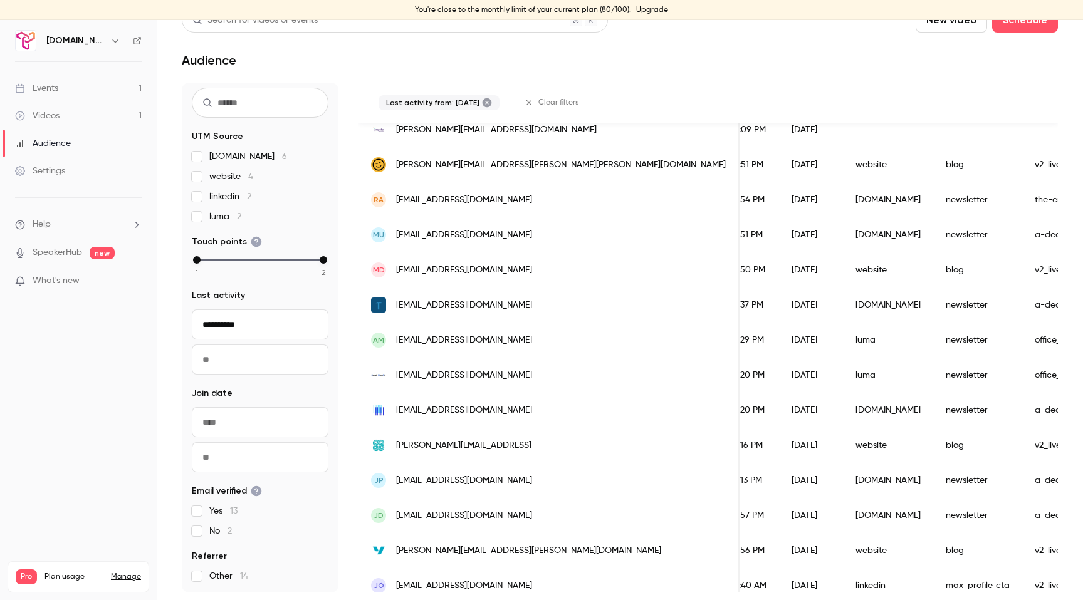
scroll to position [0, 279]
click at [934, 380] on div "newsletter" at bounding box center [978, 375] width 89 height 35
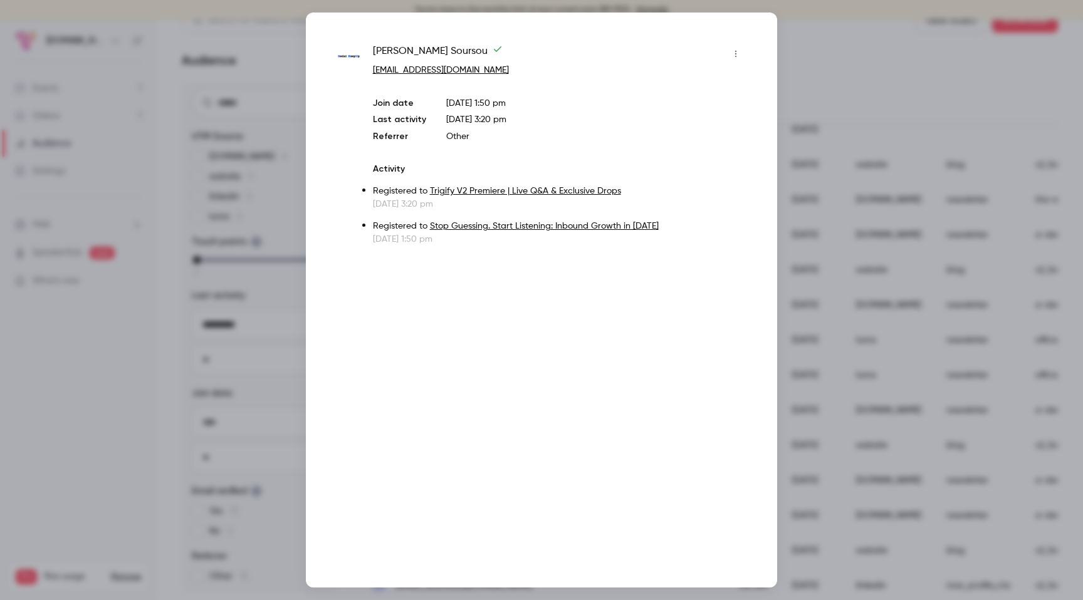
click at [833, 55] on div at bounding box center [541, 300] width 1083 height 600
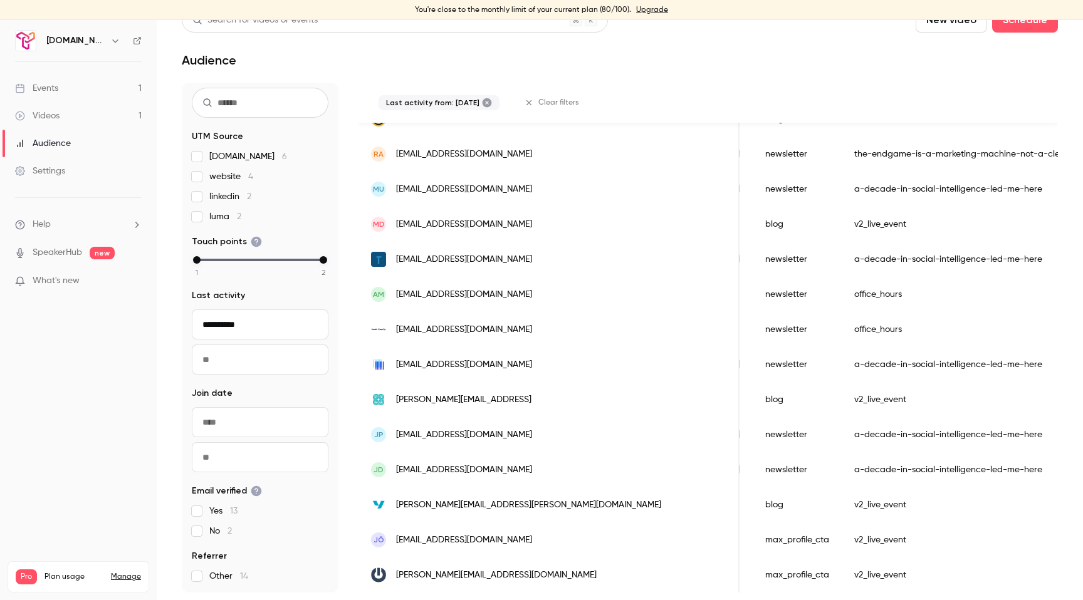
scroll to position [0, 0]
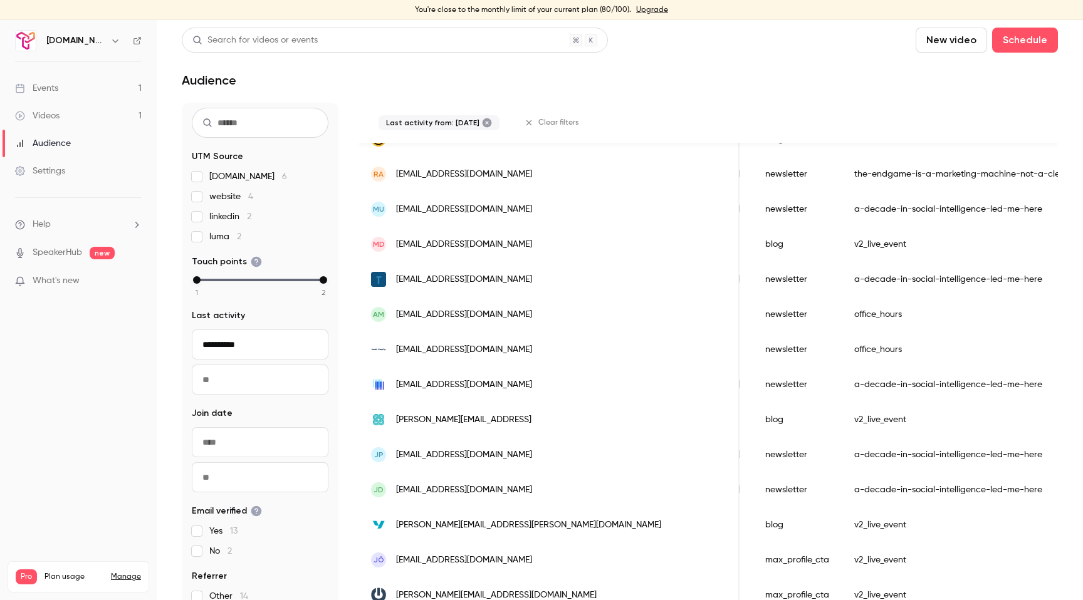
click at [58, 118] on div "Videos" at bounding box center [37, 116] width 45 height 13
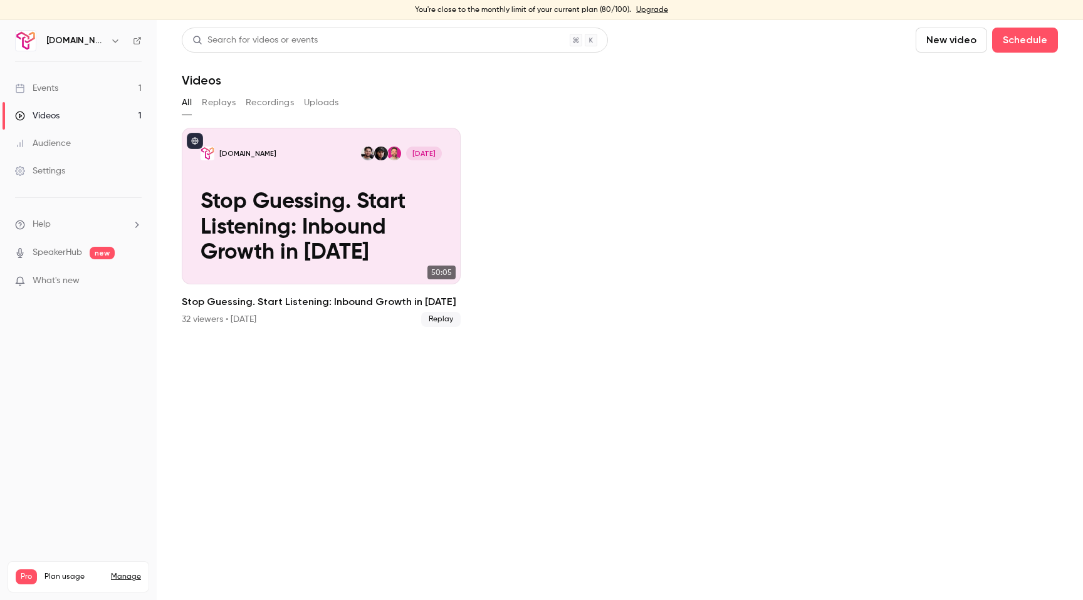
click at [41, 78] on link "Events 1" at bounding box center [78, 89] width 157 height 28
